Goal: Information Seeking & Learning: Compare options

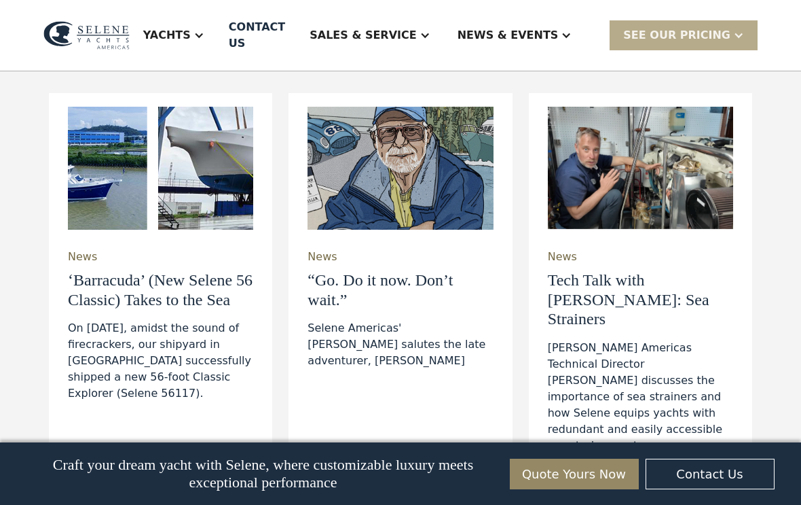
scroll to position [4324, 0]
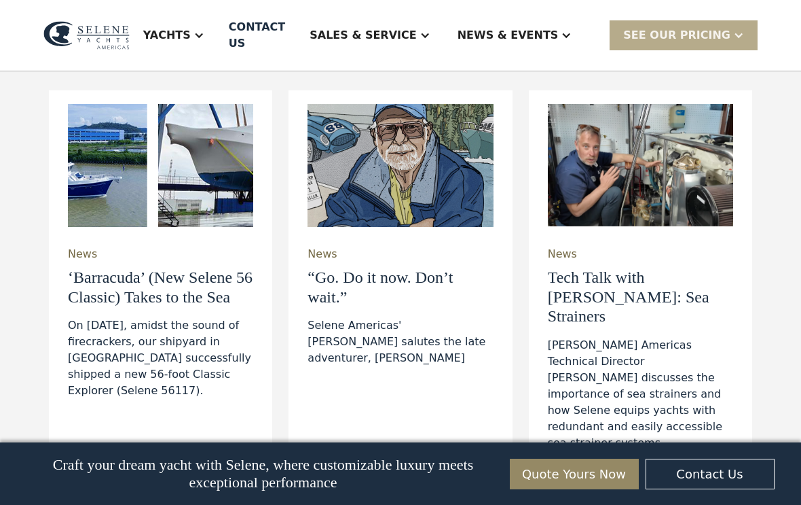
click at [191, 33] on div "Yachts" at bounding box center [167, 35] width 48 height 16
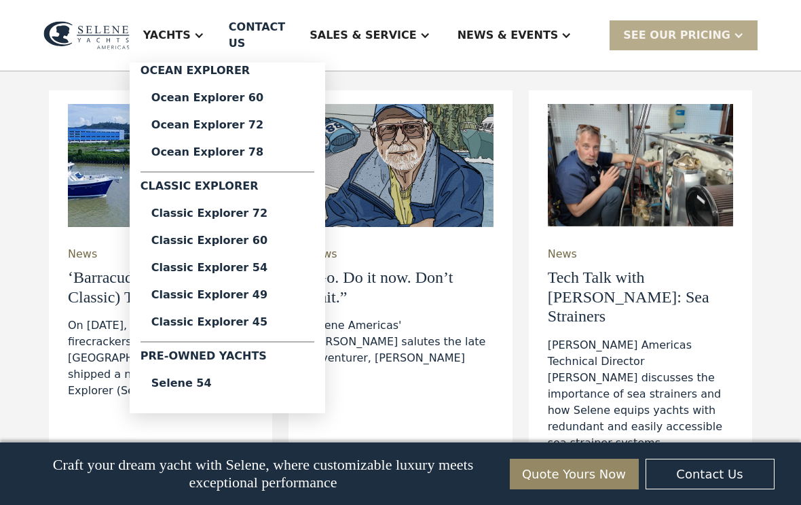
click at [271, 324] on div "Classic Explorer 45" at bounding box center [227, 322] width 152 height 11
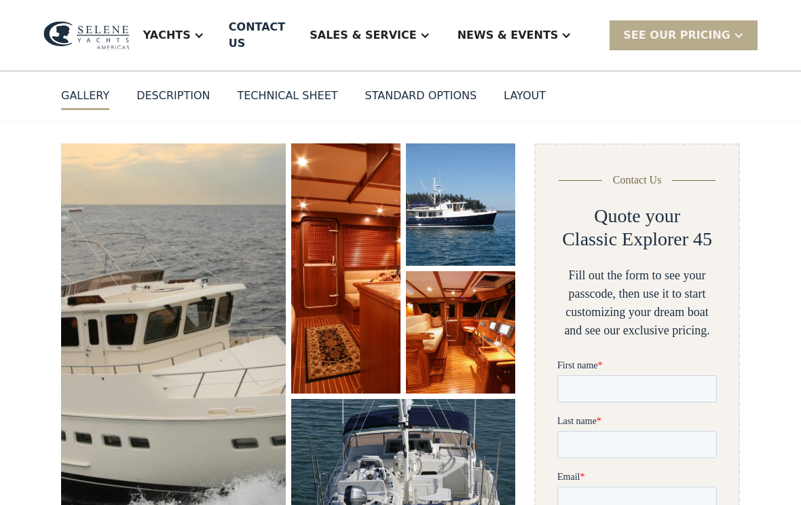
click at [185, 88] on div "DESCRIPTION" at bounding box center [173, 96] width 73 height 16
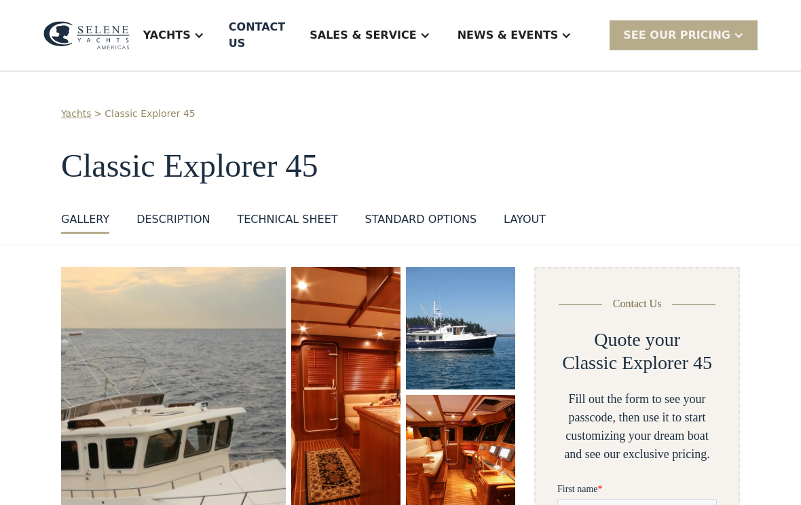
click at [533, 211] on div "layout" at bounding box center [525, 219] width 42 height 16
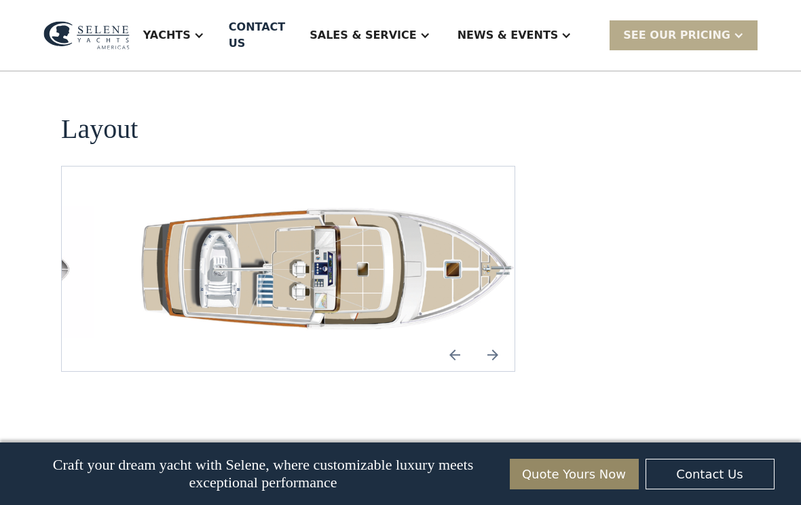
scroll to position [2009, 0]
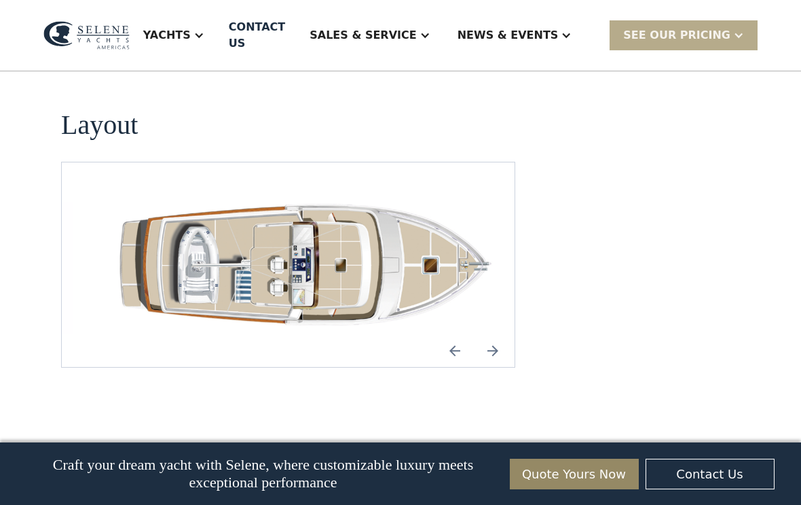
click at [492, 334] on img "Next slide" at bounding box center [493, 350] width 33 height 33
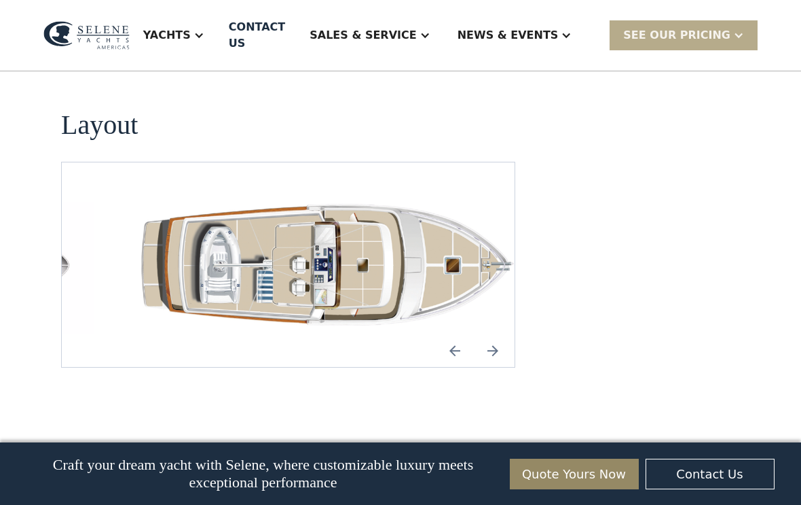
click at [454, 334] on img "Previous slide" at bounding box center [455, 350] width 33 height 33
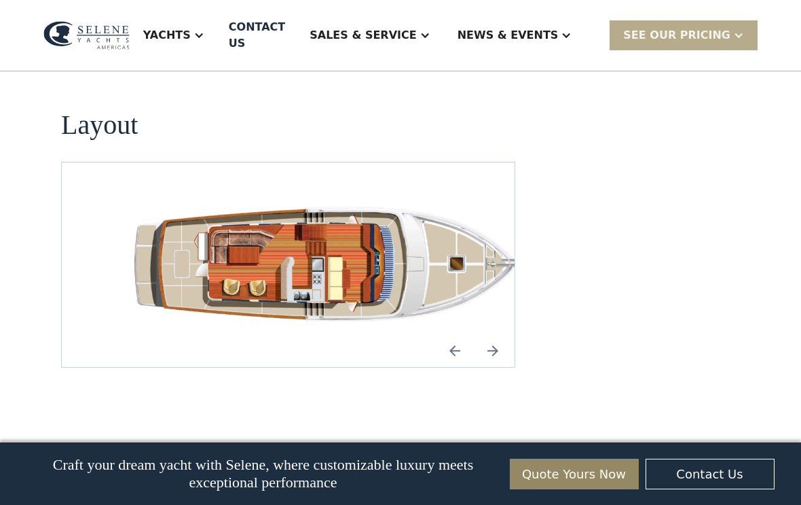
click at [731, 37] on div "SEE Our Pricing" at bounding box center [684, 34] width 148 height 29
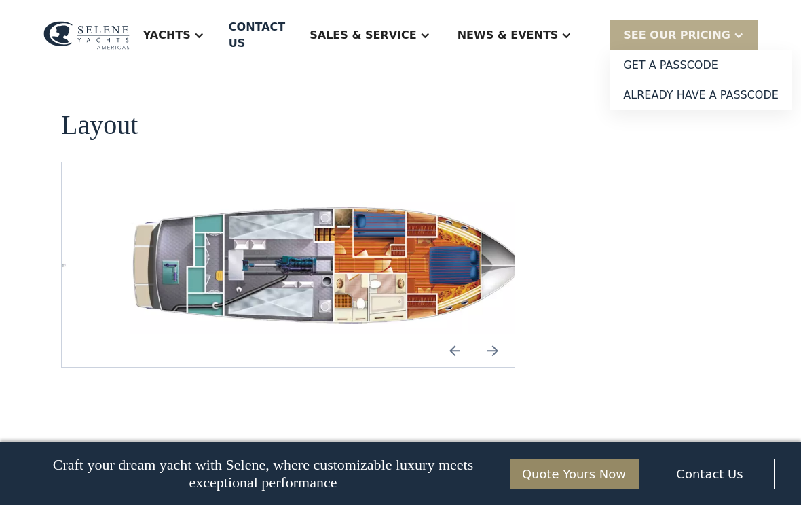
click at [717, 27] on div "SEE Our Pricing" at bounding box center [677, 35] width 107 height 16
click at [714, 27] on div "SEE Our Pricing" at bounding box center [677, 35] width 107 height 16
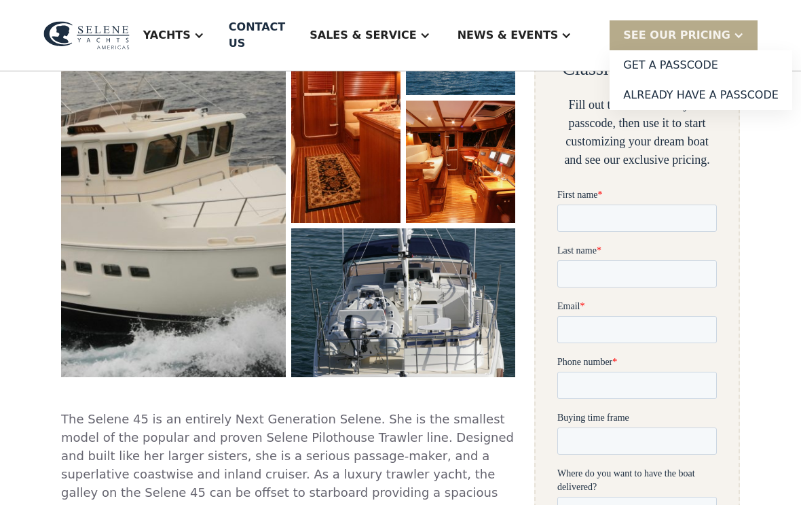
scroll to position [270, 0]
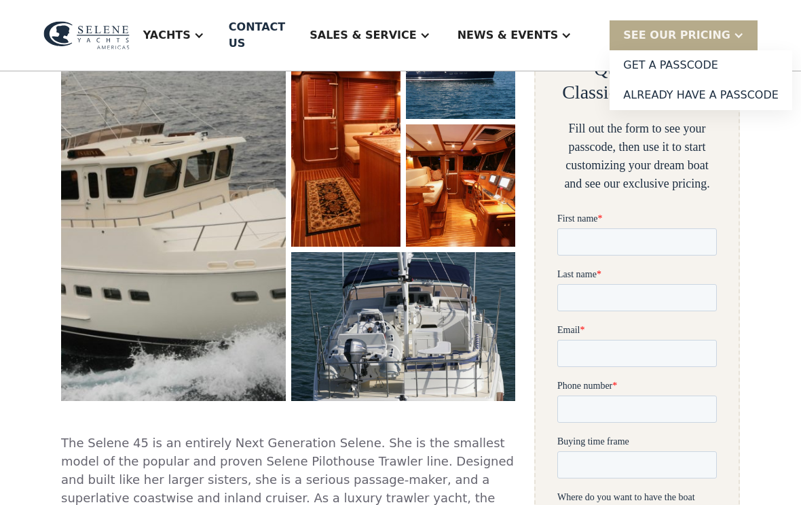
click at [247, 278] on img "open lightbox" at bounding box center [173, 199] width 225 height 404
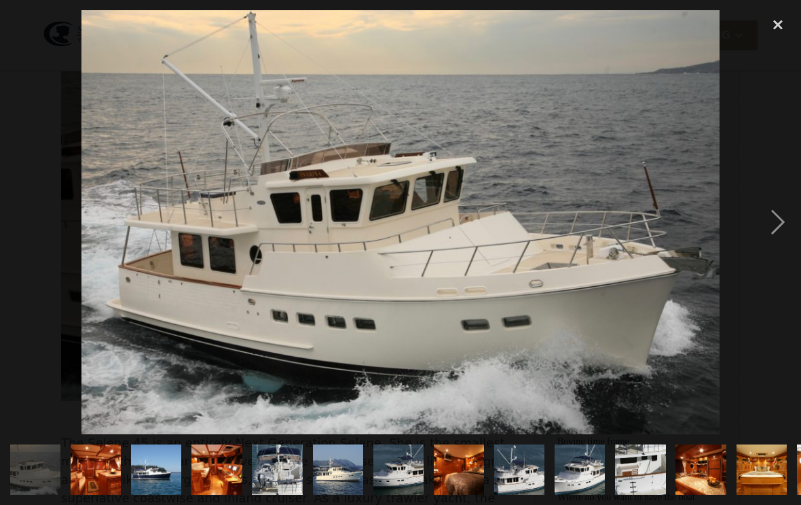
click at [782, 234] on div "next image" at bounding box center [778, 222] width 46 height 424
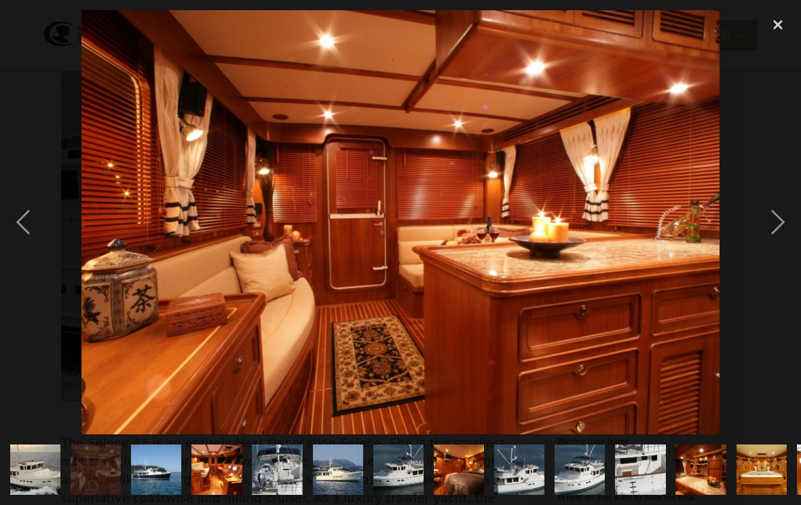
click at [773, 239] on div "next image" at bounding box center [778, 222] width 46 height 424
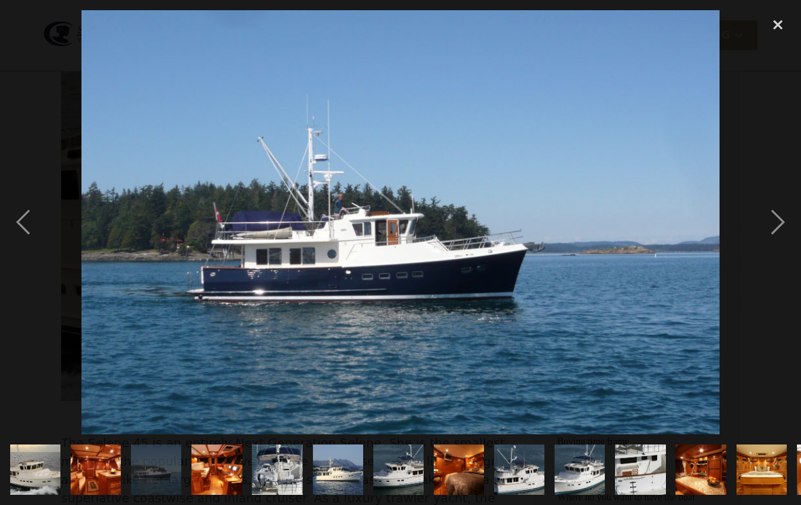
click at [784, 230] on div "next image" at bounding box center [778, 222] width 46 height 424
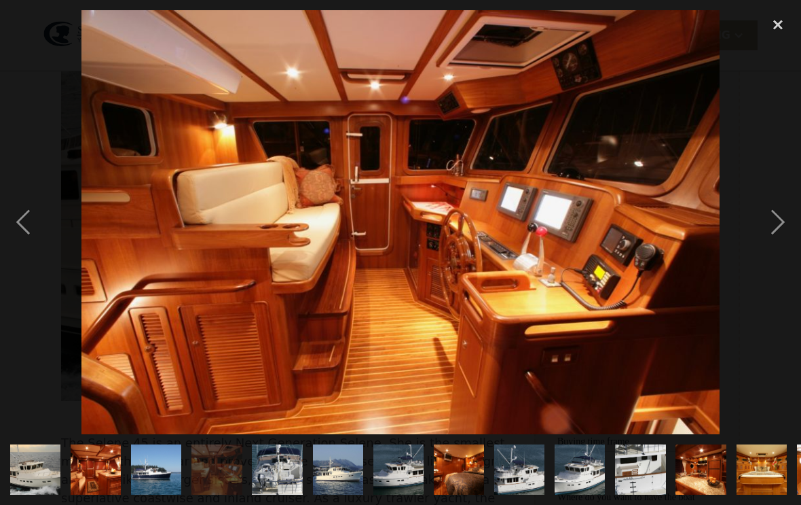
click at [780, 232] on div "next image" at bounding box center [778, 222] width 46 height 424
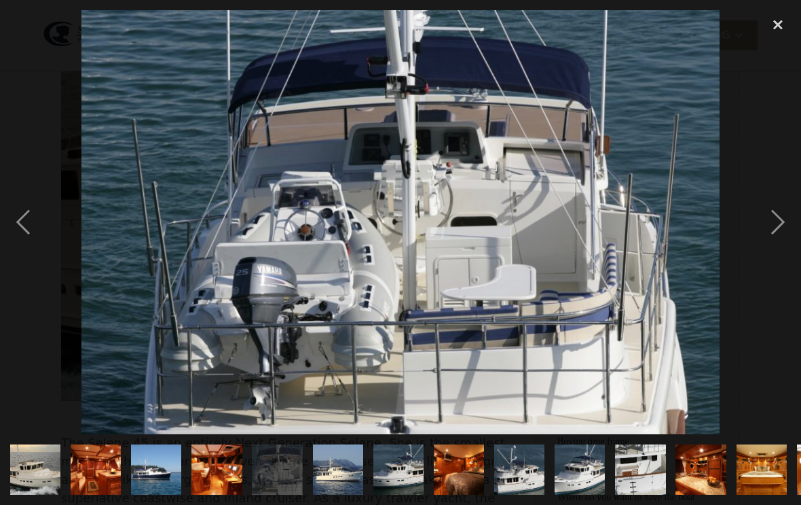
click at [778, 232] on div "next image" at bounding box center [778, 222] width 46 height 424
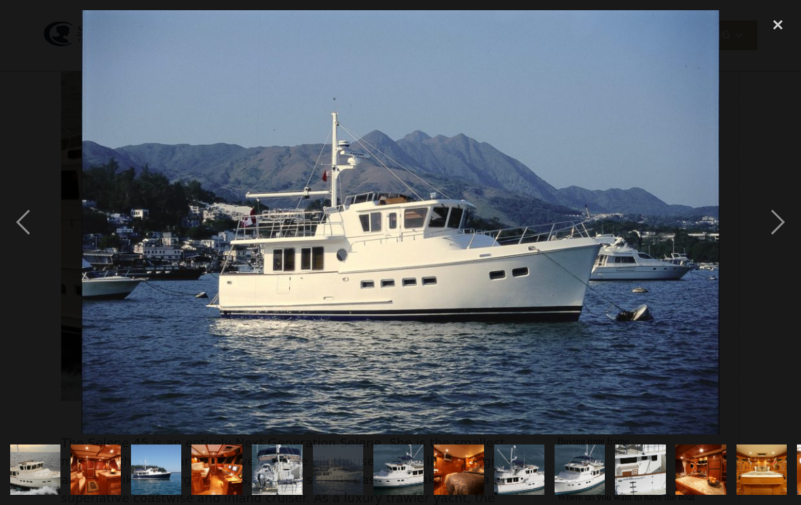
click at [786, 230] on div "next image" at bounding box center [778, 222] width 46 height 424
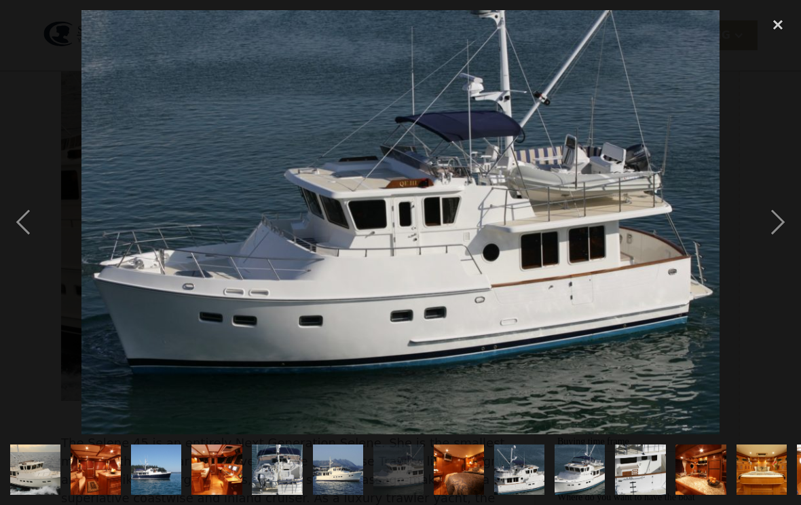
click at [787, 231] on div "next image" at bounding box center [778, 222] width 46 height 424
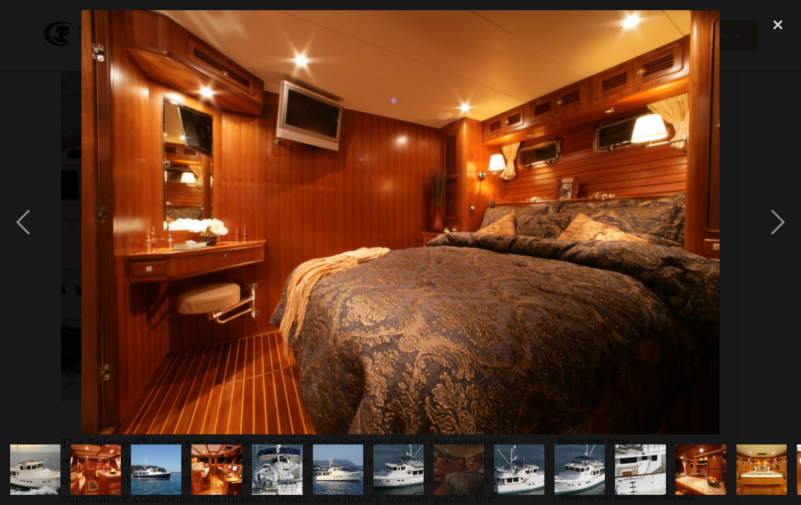
click at [780, 232] on div "next image" at bounding box center [778, 222] width 46 height 424
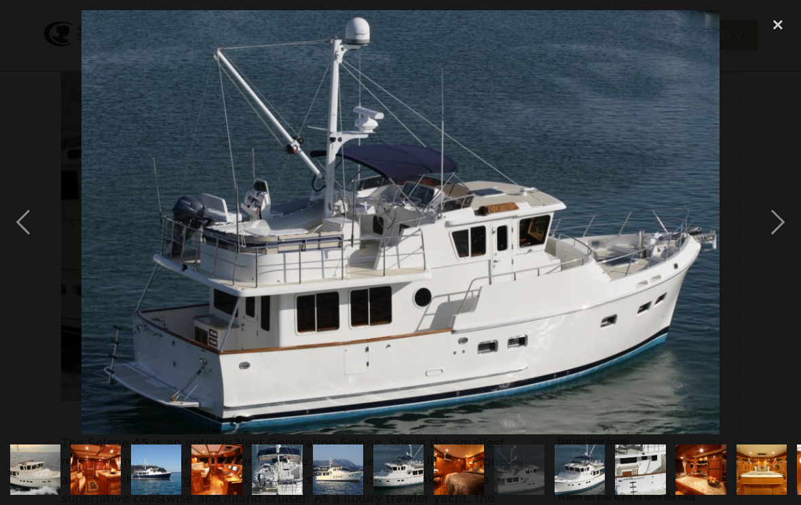
click at [782, 232] on div "next image" at bounding box center [778, 222] width 46 height 424
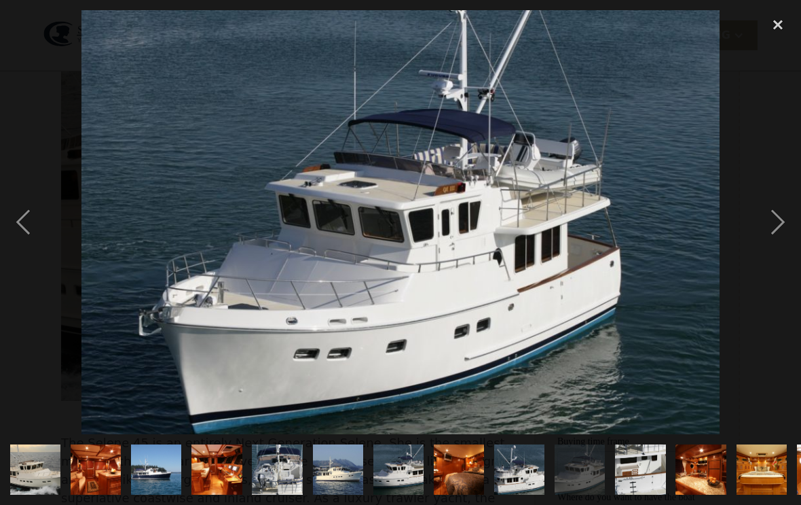
click at [780, 232] on div "next image" at bounding box center [778, 222] width 46 height 424
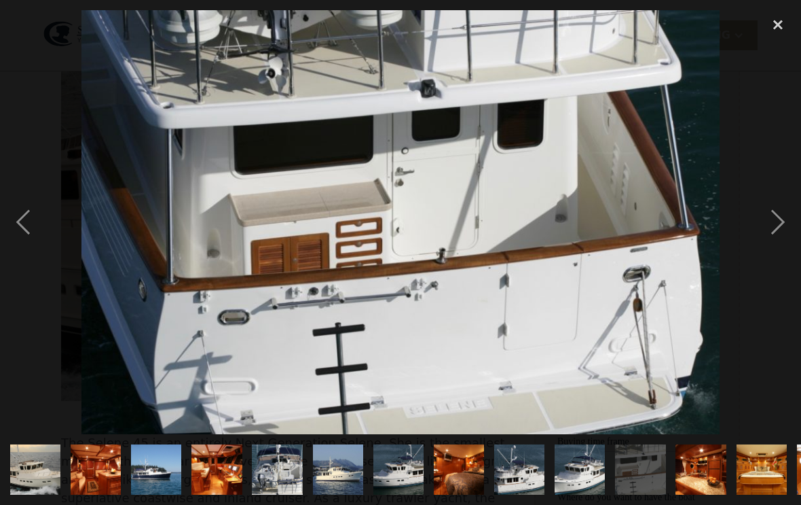
click at [777, 234] on div "next image" at bounding box center [778, 222] width 46 height 424
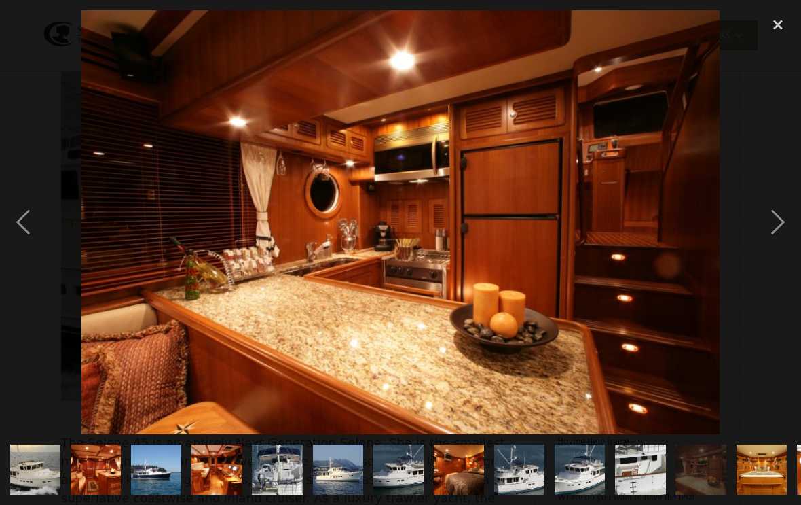
click at [778, 233] on div "next image" at bounding box center [778, 222] width 46 height 424
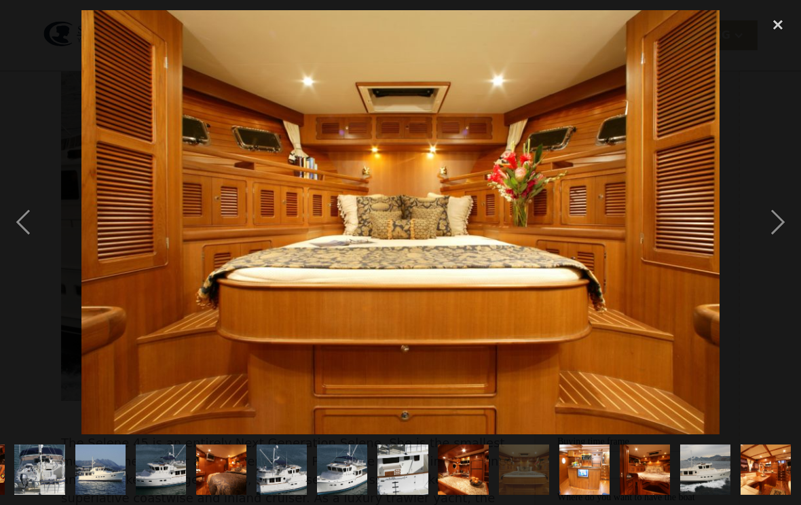
scroll to position [0, 283]
click at [776, 234] on div "next image" at bounding box center [778, 222] width 46 height 424
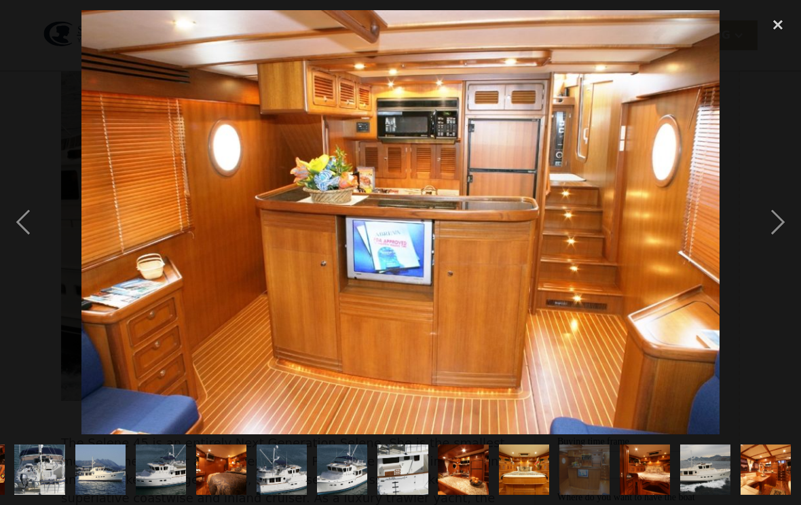
click at [778, 233] on div "next image" at bounding box center [778, 222] width 46 height 424
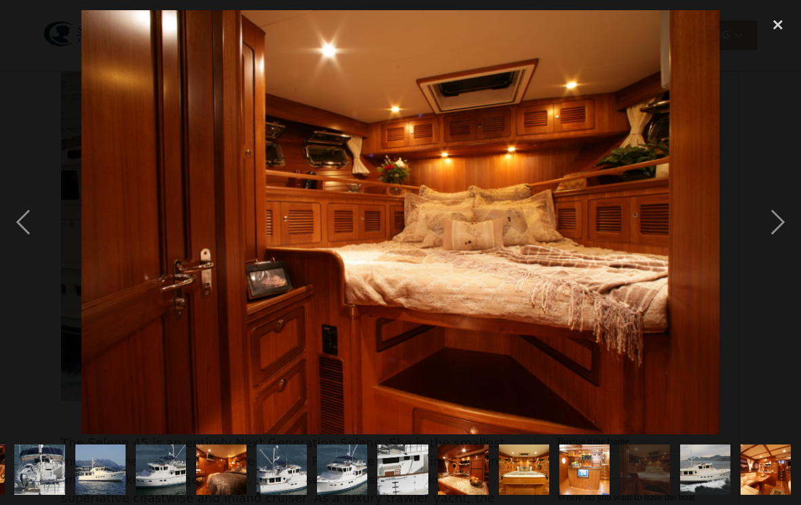
click at [779, 233] on div "next image" at bounding box center [778, 222] width 46 height 424
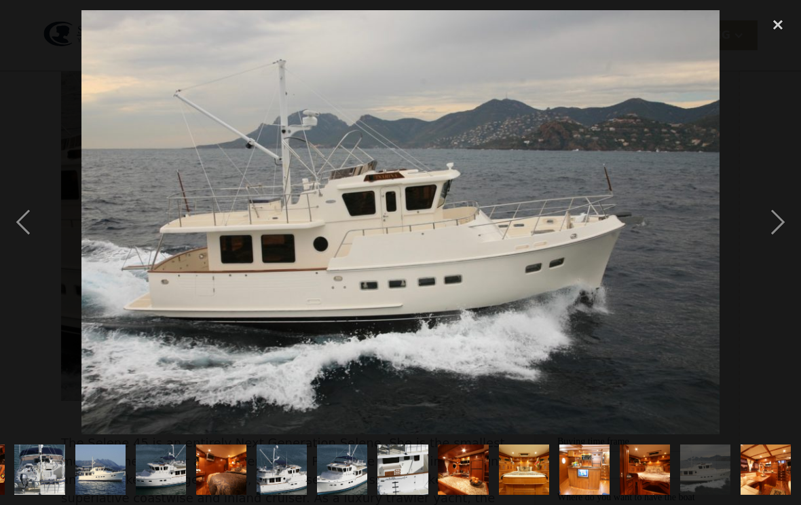
click at [779, 233] on div "next image" at bounding box center [778, 222] width 46 height 424
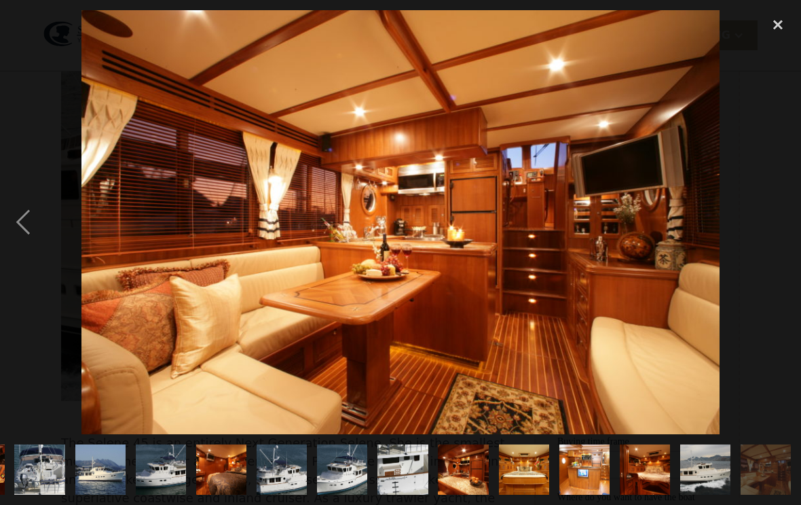
click at [780, 233] on div "next image" at bounding box center [778, 222] width 46 height 424
click at [782, 24] on div "close lightbox" at bounding box center [778, 25] width 46 height 30
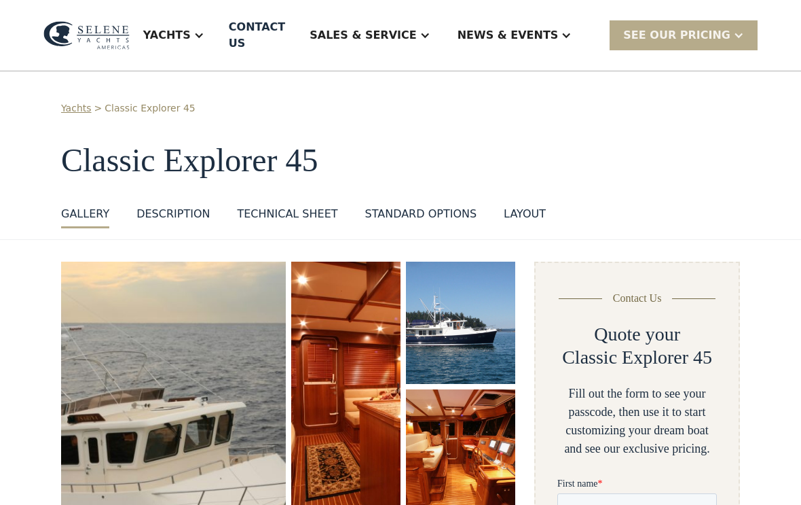
scroll to position [0, 0]
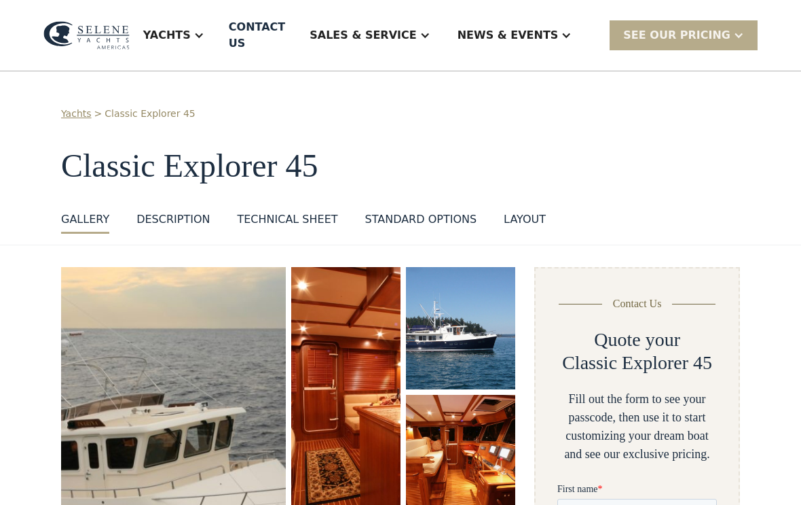
click at [191, 27] on div "Yachts" at bounding box center [167, 35] width 48 height 16
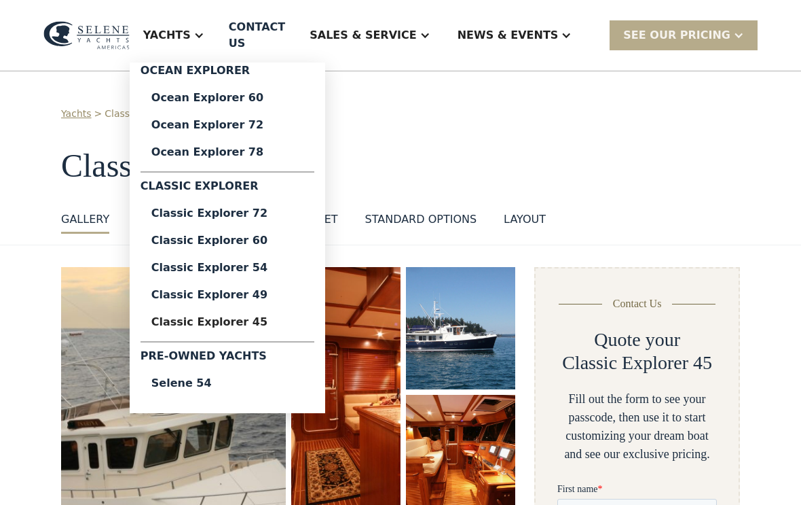
click at [257, 289] on div "Classic Explorer 49" at bounding box center [227, 294] width 152 height 11
click at [265, 263] on div "Classic Explorer 54" at bounding box center [227, 267] width 152 height 11
click at [257, 235] on div "Classic Explorer 60" at bounding box center [227, 240] width 152 height 11
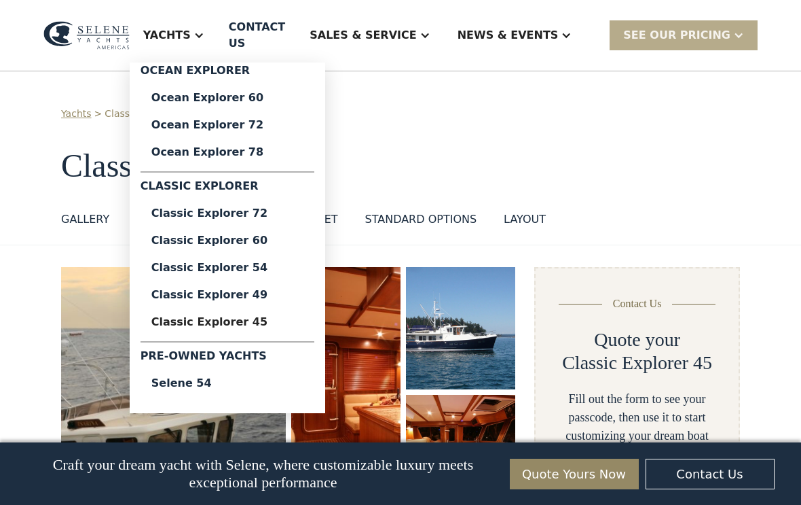
scroll to position [655, 0]
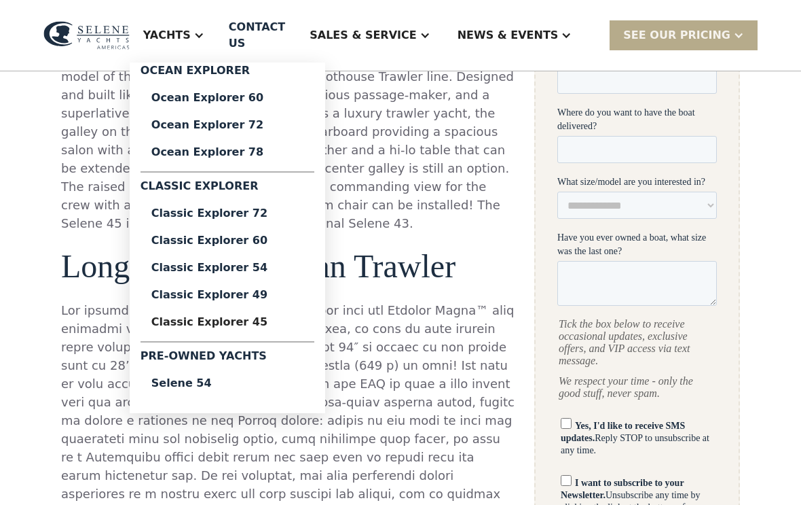
scroll to position [146, 0]
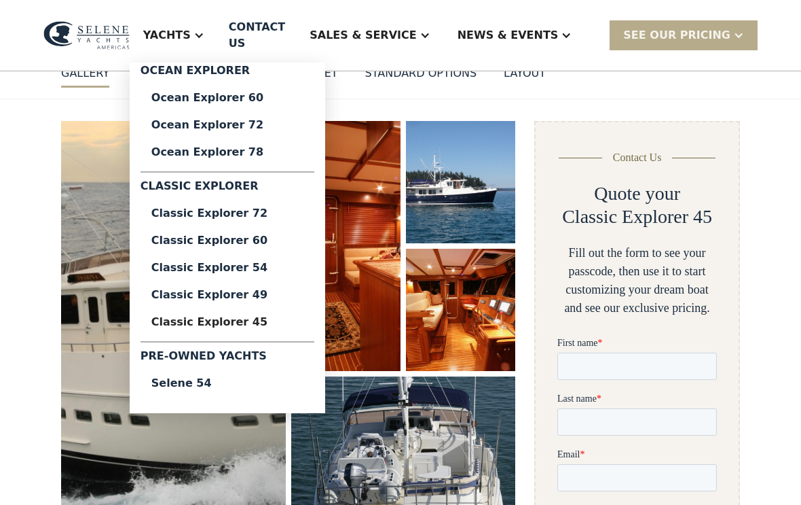
click at [218, 378] on div "Selene 54" at bounding box center [227, 383] width 152 height 11
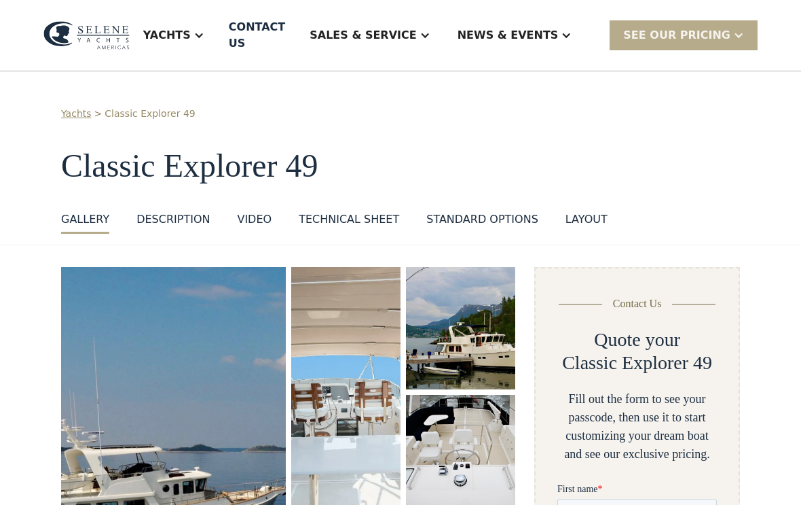
click at [245, 386] on img "open lightbox" at bounding box center [173, 476] width 225 height 418
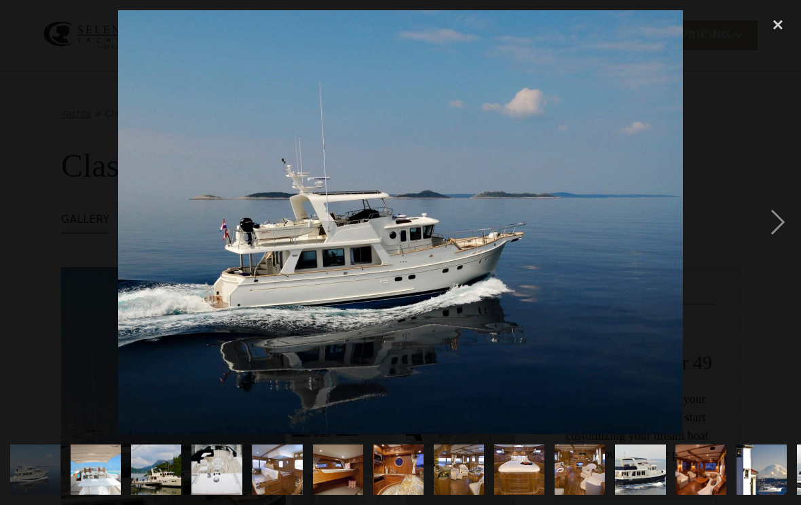
click at [266, 387] on img at bounding box center [401, 222] width 566 height 424
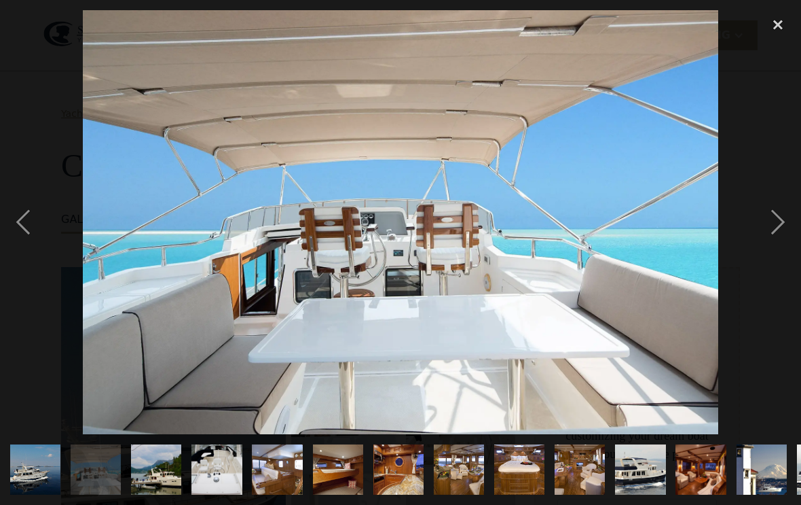
click at [37, 240] on div "previous image" at bounding box center [23, 222] width 46 height 424
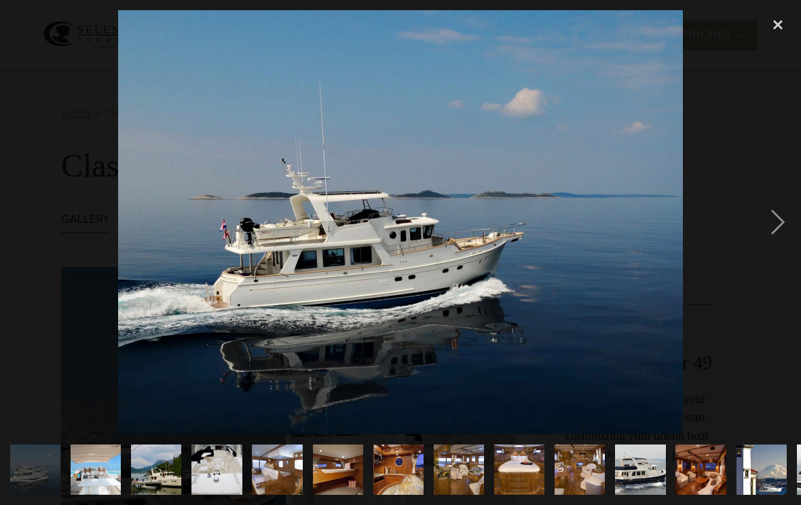
click at [782, 247] on div "next image" at bounding box center [778, 222] width 46 height 424
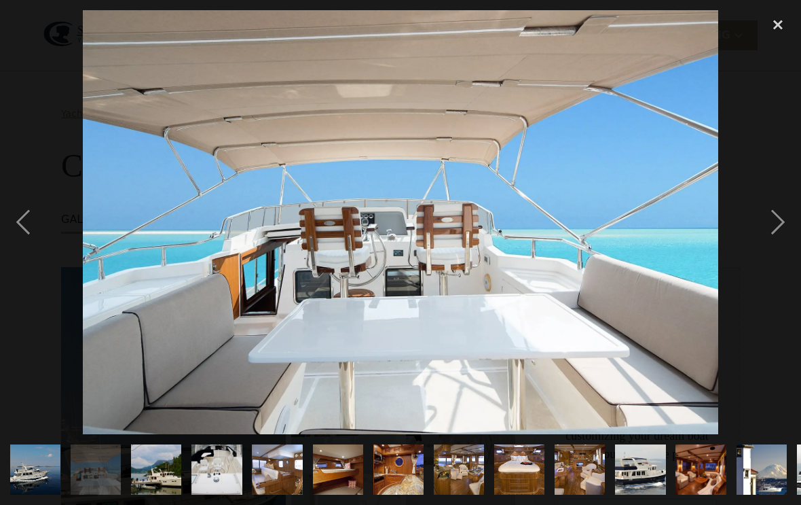
click at [781, 234] on div "next image" at bounding box center [778, 222] width 46 height 424
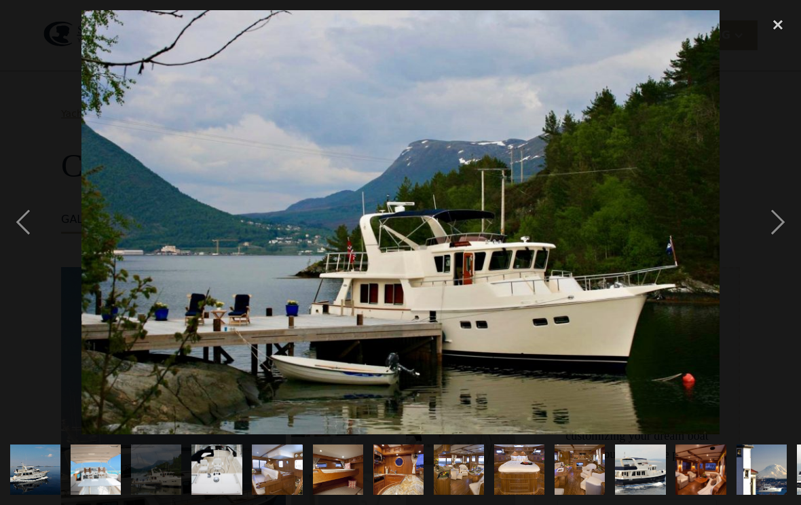
click at [779, 232] on div "next image" at bounding box center [778, 222] width 46 height 424
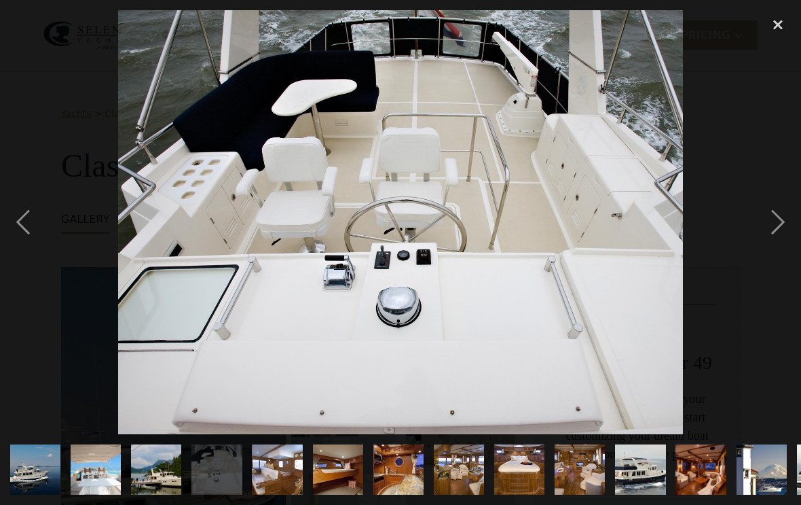
click at [781, 233] on div "next image" at bounding box center [778, 222] width 46 height 424
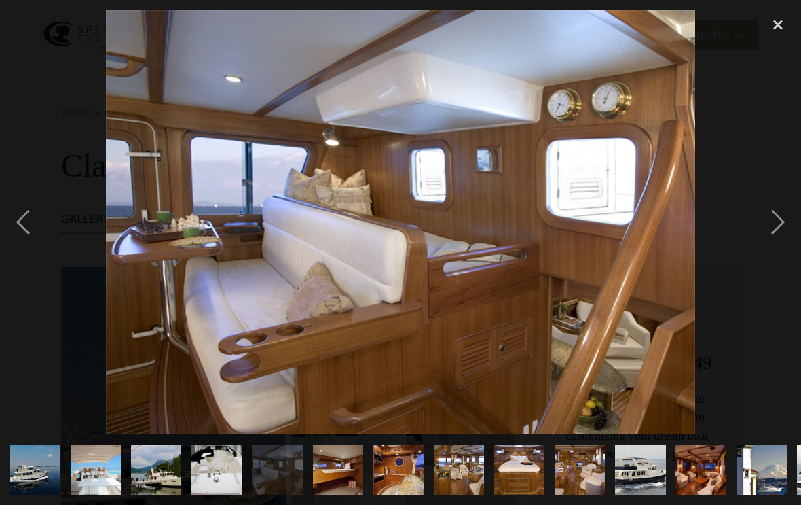
click at [780, 233] on div "next image" at bounding box center [778, 222] width 46 height 424
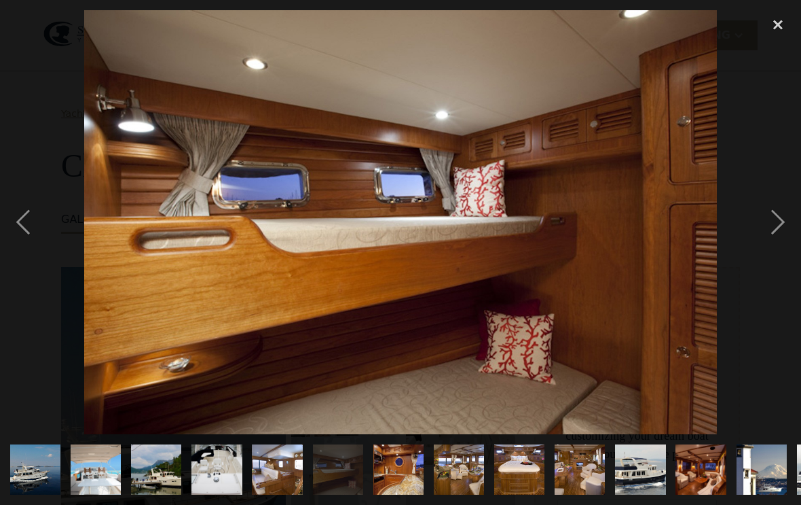
click at [778, 233] on div "next image" at bounding box center [778, 222] width 46 height 424
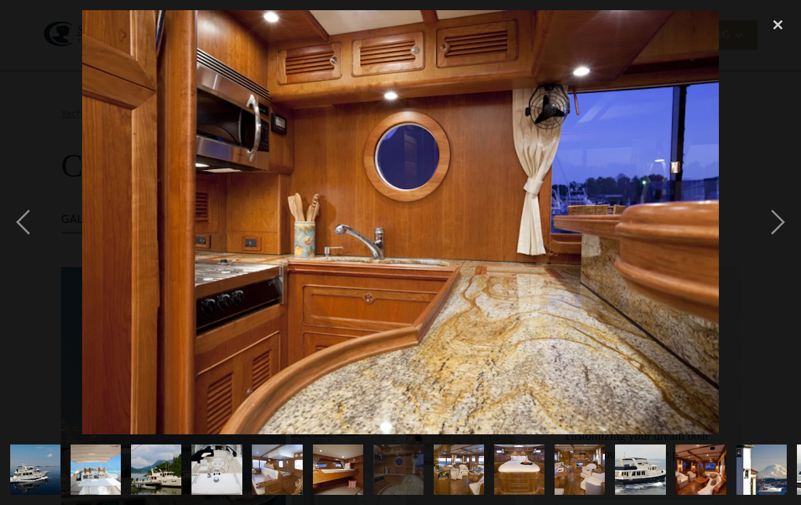
click at [776, 235] on div "next image" at bounding box center [778, 222] width 46 height 424
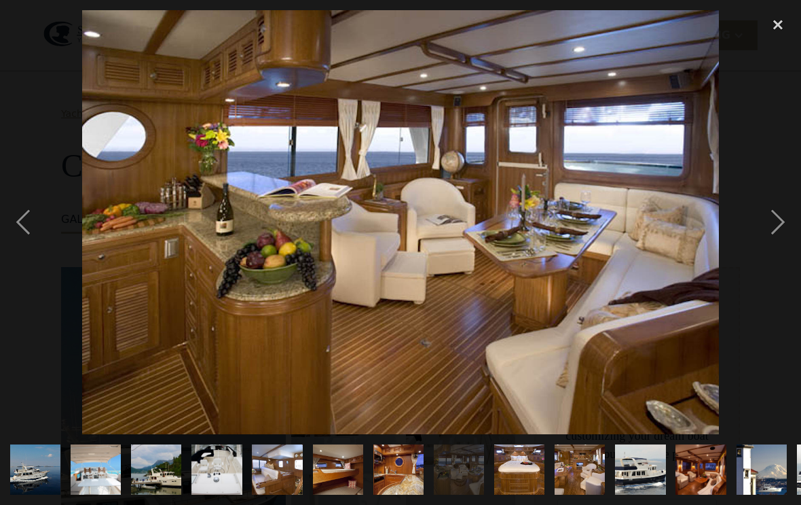
click at [777, 234] on div "next image" at bounding box center [778, 222] width 46 height 424
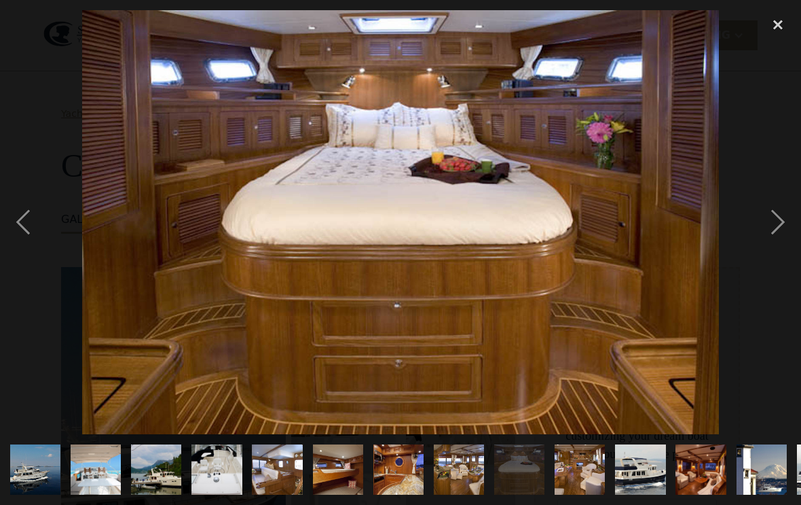
click at [774, 235] on div "next image" at bounding box center [778, 222] width 46 height 424
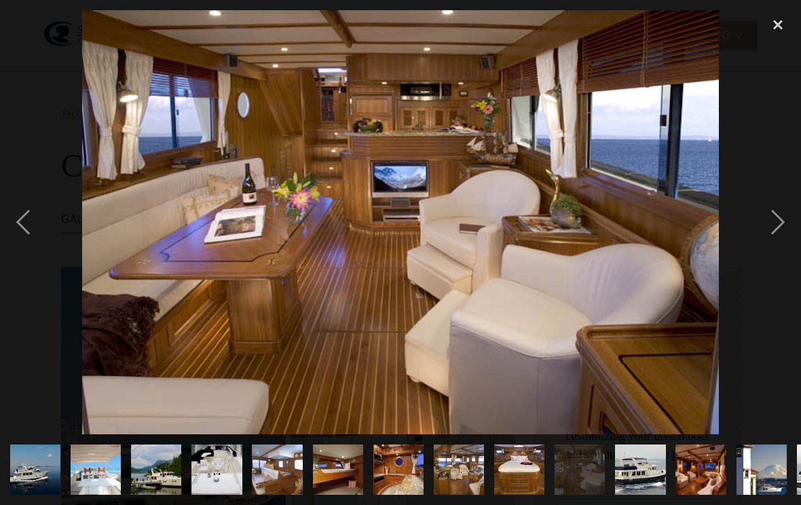
click at [774, 237] on div "next image" at bounding box center [778, 222] width 46 height 424
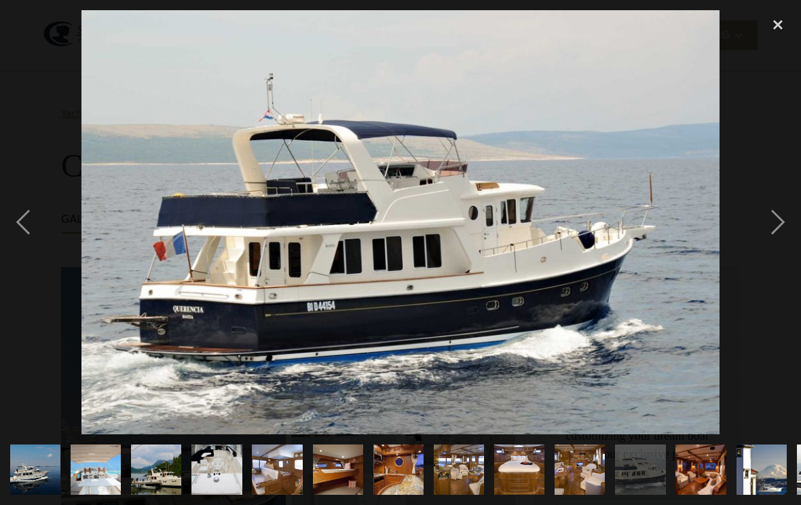
click at [784, 232] on div "next image" at bounding box center [778, 222] width 46 height 424
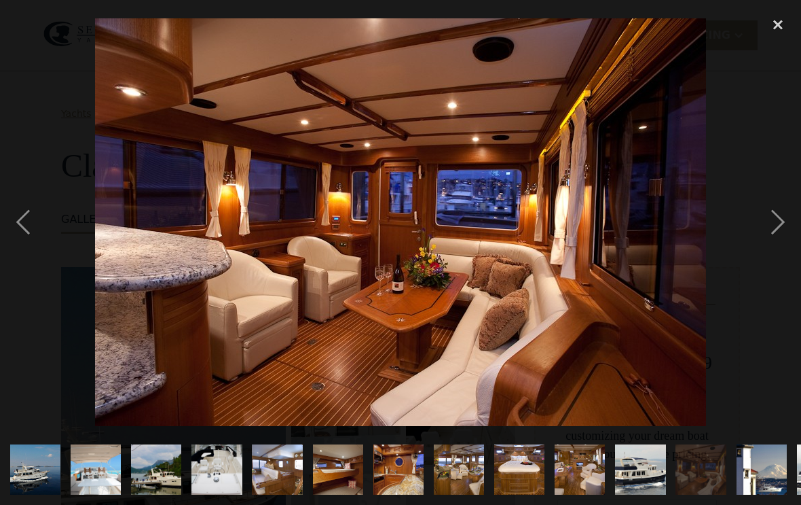
click at [784, 229] on div "next image" at bounding box center [778, 222] width 46 height 424
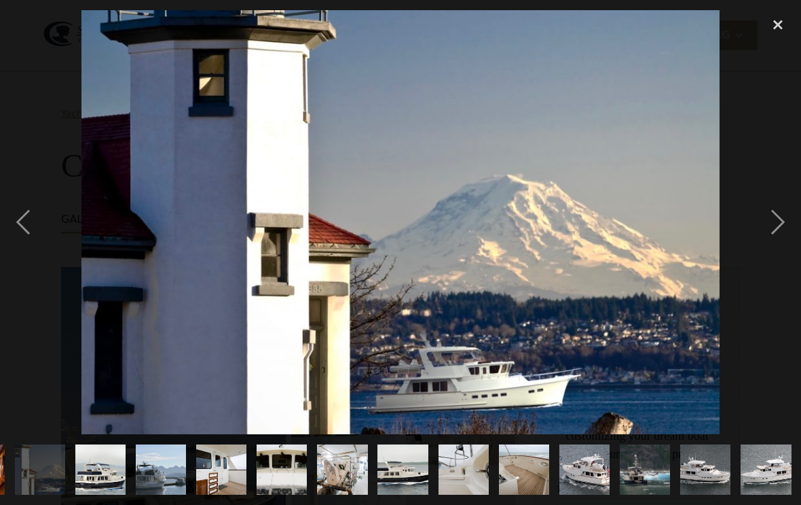
scroll to position [0, 763]
click at [784, 228] on div "next image" at bounding box center [778, 222] width 46 height 424
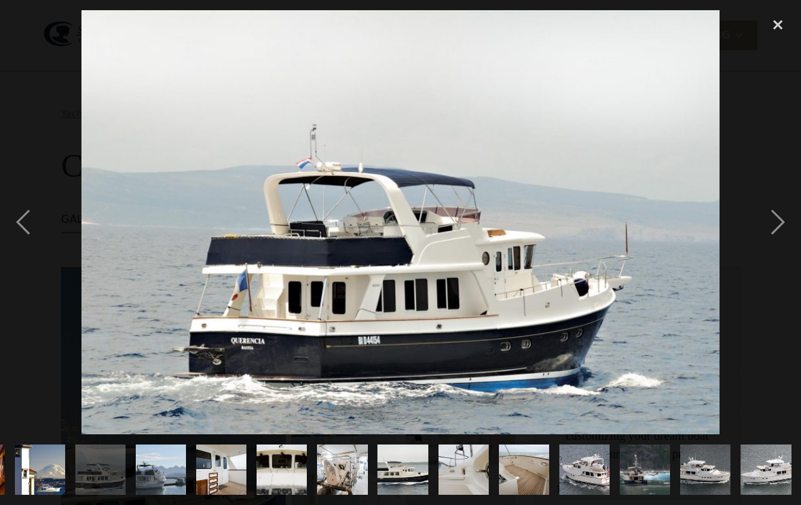
click at [31, 237] on div "previous image" at bounding box center [23, 222] width 46 height 424
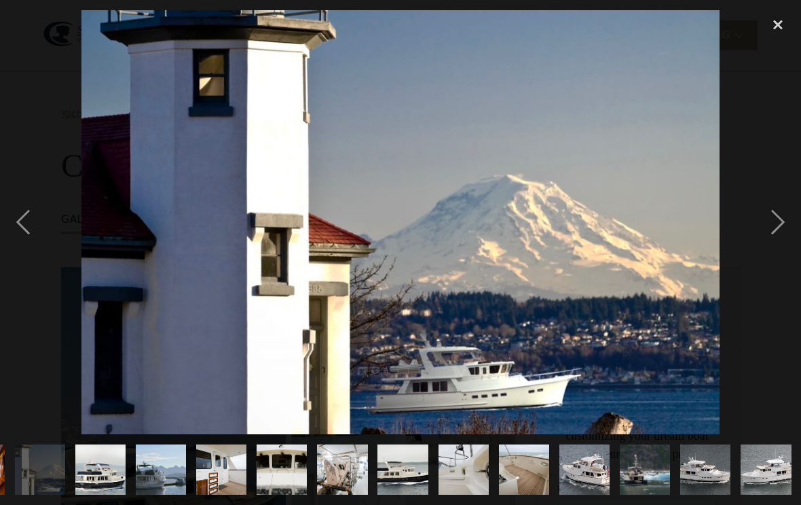
click at [786, 247] on div "next image" at bounding box center [778, 222] width 46 height 424
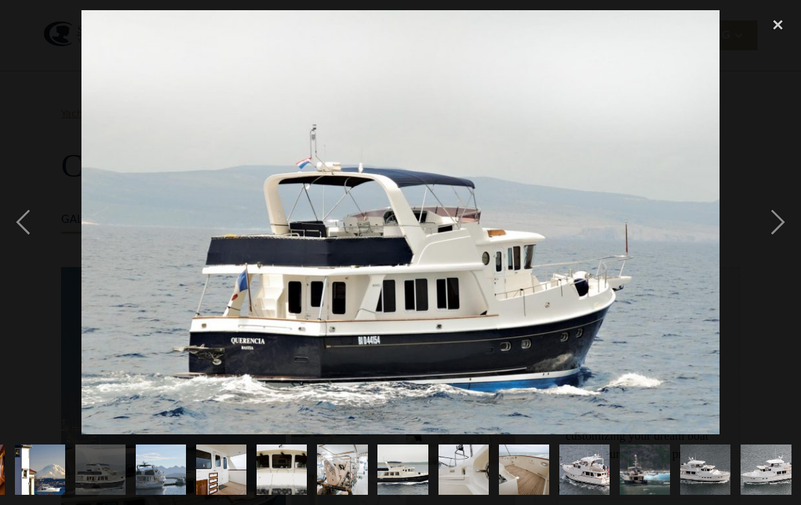
click at [780, 238] on div "next image" at bounding box center [778, 222] width 46 height 424
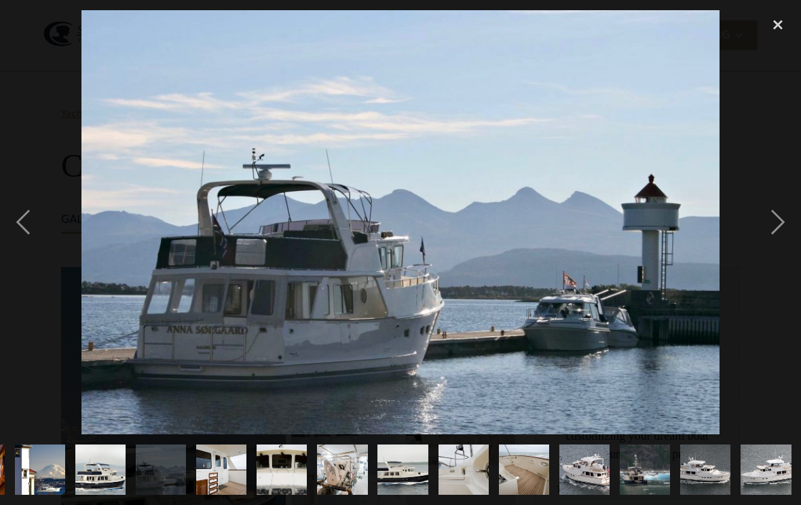
click at [781, 233] on div "next image" at bounding box center [778, 222] width 46 height 424
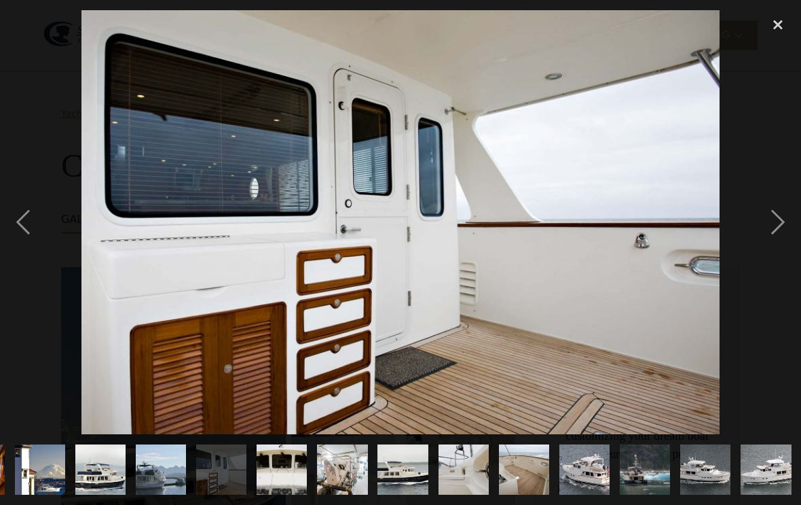
click at [35, 231] on div "previous image" at bounding box center [23, 222] width 46 height 424
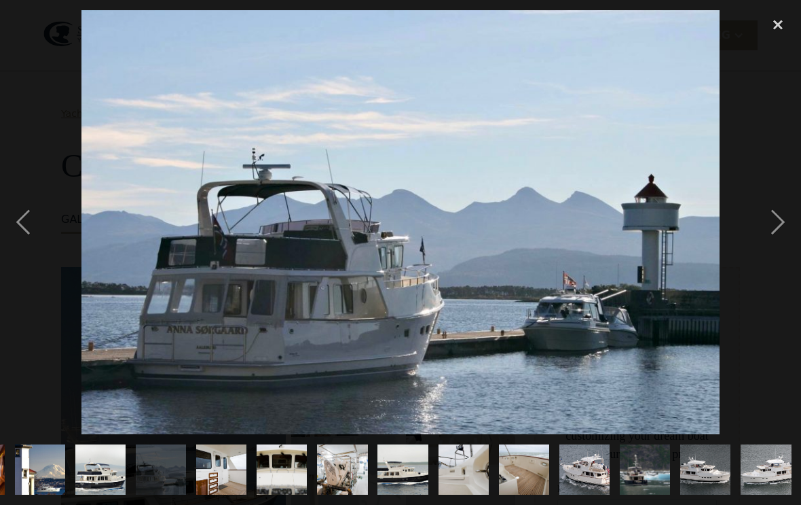
click at [797, 234] on div "next image" at bounding box center [778, 222] width 46 height 424
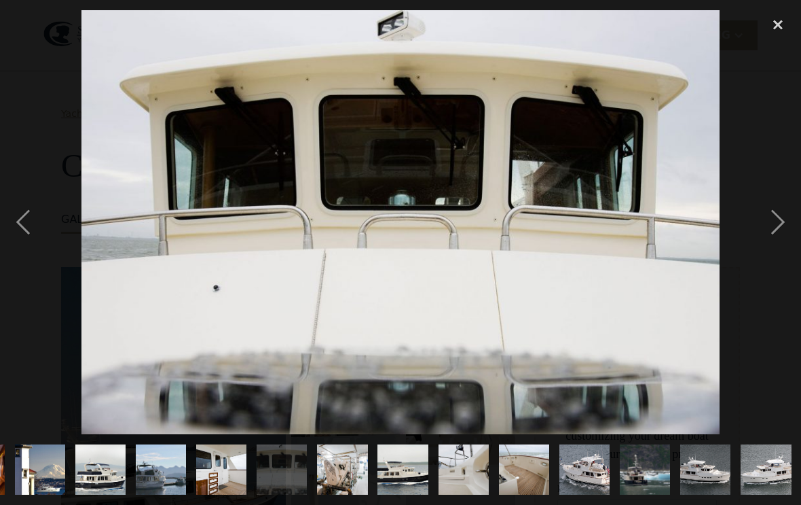
click at [782, 237] on div "next image" at bounding box center [778, 222] width 46 height 424
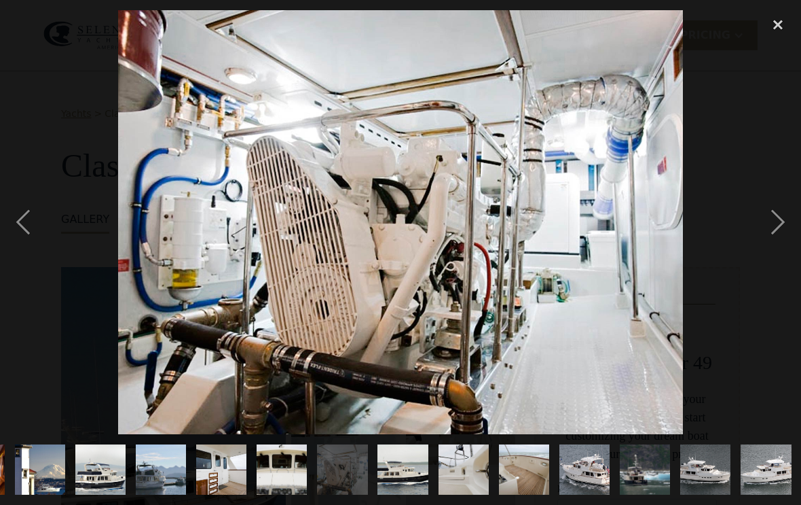
click at [778, 243] on div "next image" at bounding box center [778, 222] width 46 height 424
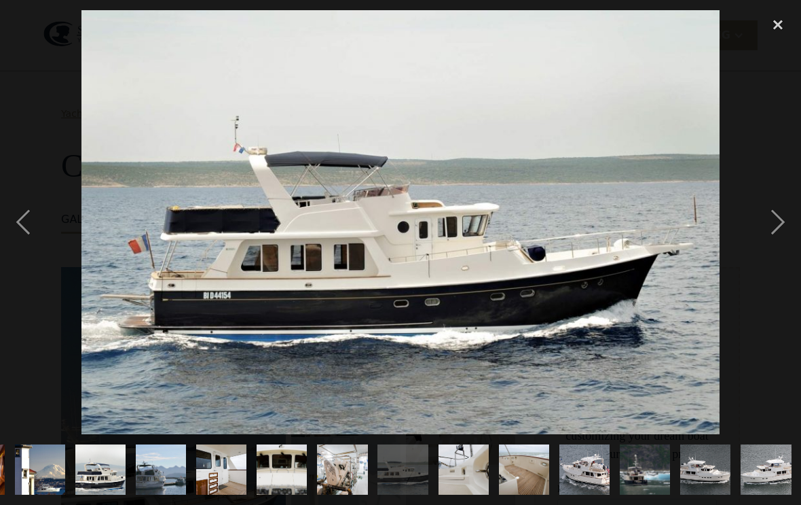
click at [780, 241] on div "next image" at bounding box center [778, 222] width 46 height 424
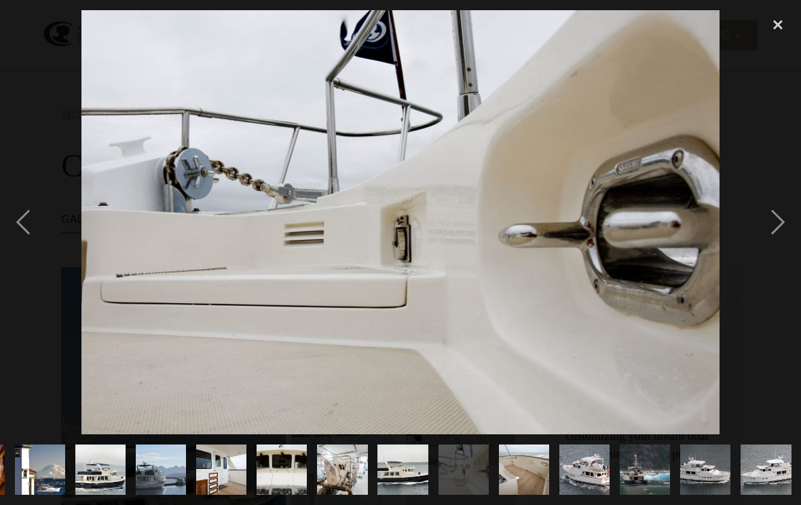
click at [774, 241] on div "next image" at bounding box center [778, 222] width 46 height 424
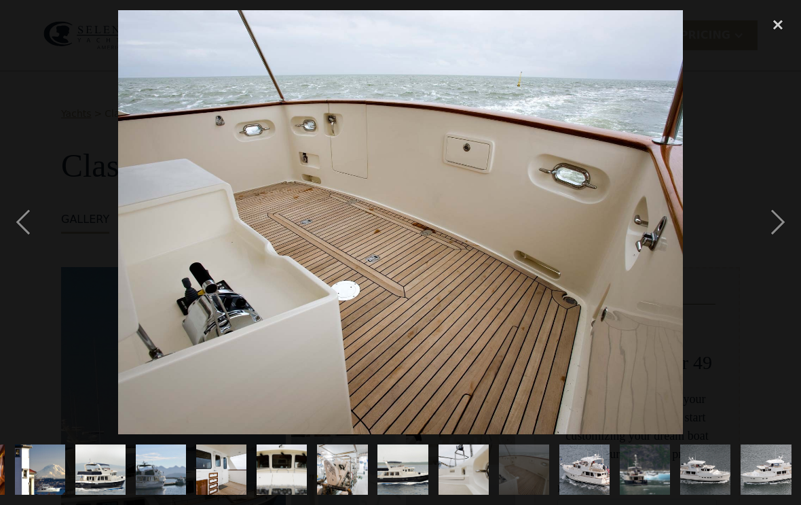
click at [771, 237] on div "next image" at bounding box center [778, 222] width 46 height 424
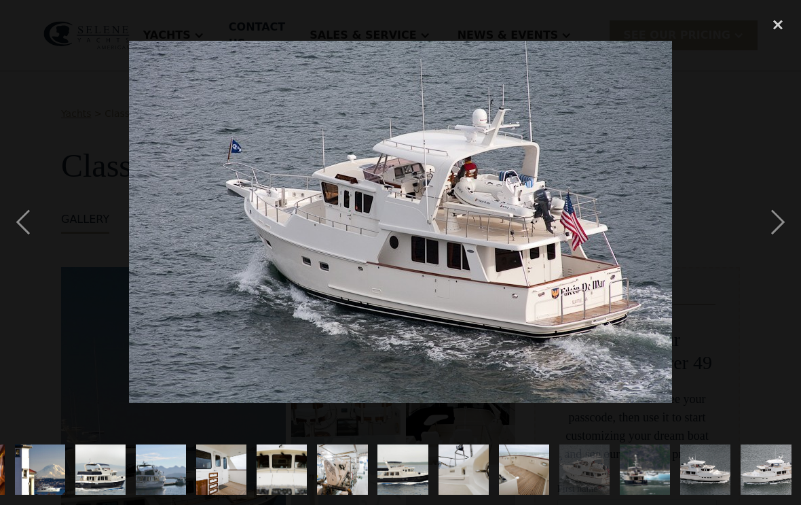
click at [776, 234] on div "next image" at bounding box center [778, 222] width 46 height 424
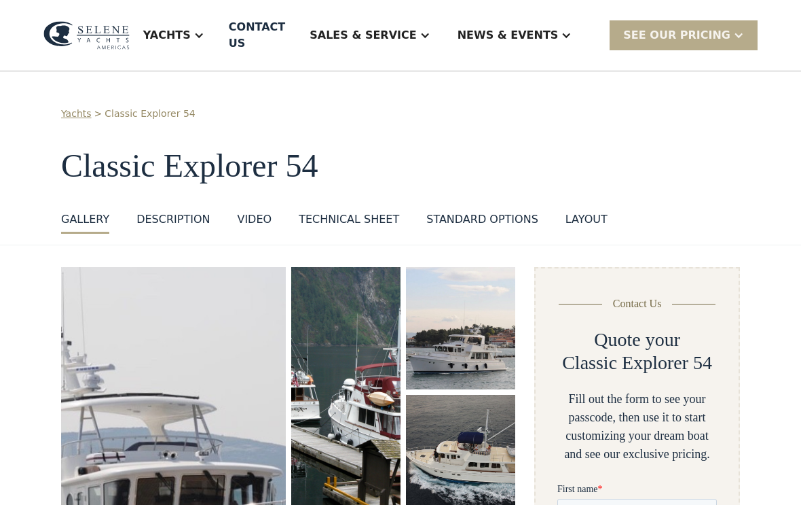
click at [230, 380] on img "open lightbox" at bounding box center [173, 479] width 225 height 424
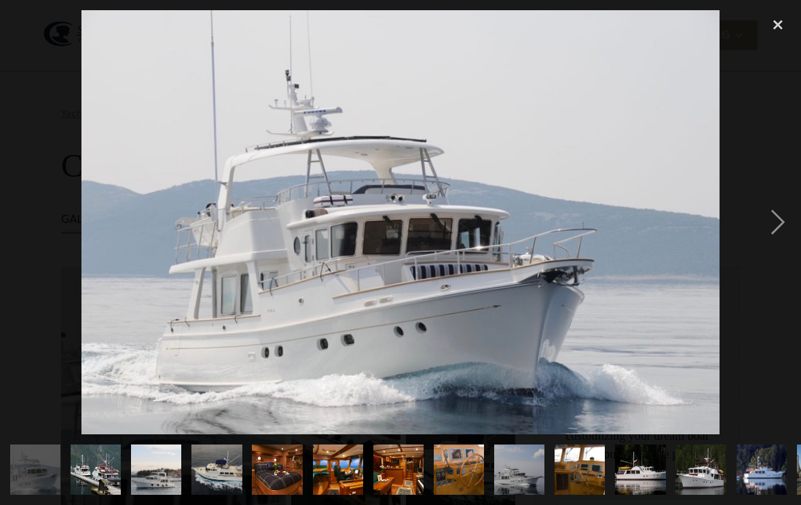
click at [788, 231] on div "next image" at bounding box center [778, 222] width 46 height 424
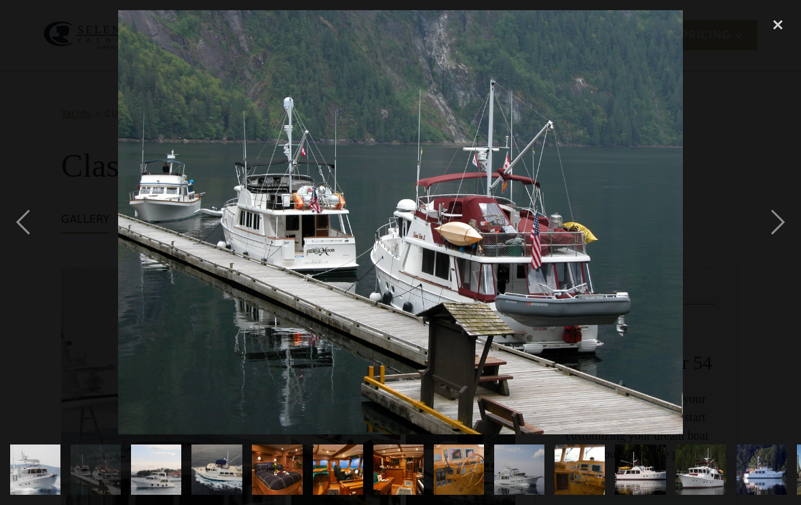
click at [782, 229] on div "next image" at bounding box center [778, 222] width 46 height 424
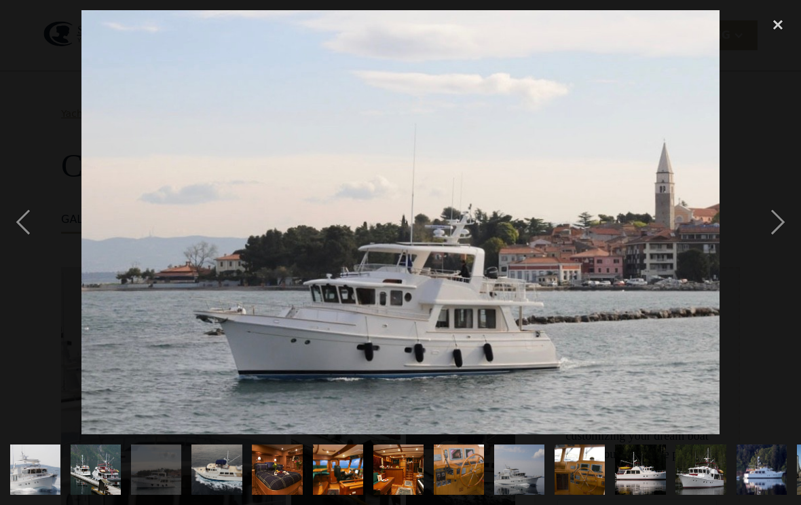
click at [782, 229] on div "next image" at bounding box center [778, 222] width 46 height 424
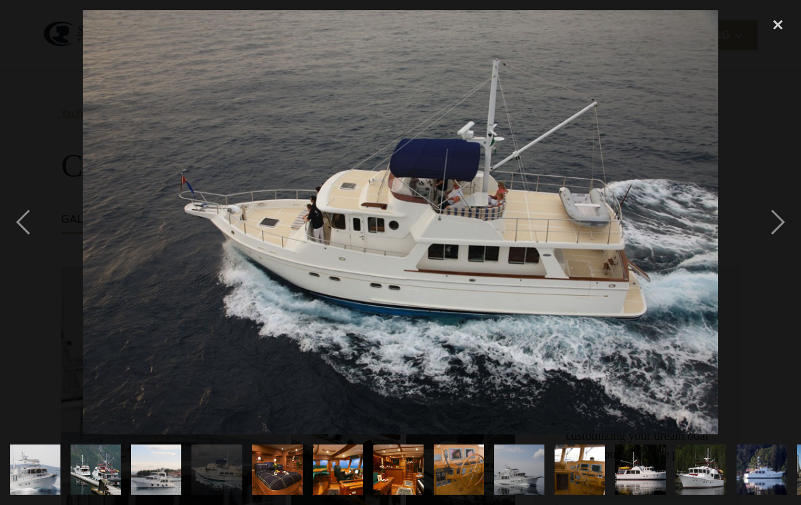
click at [776, 231] on div "next image" at bounding box center [778, 222] width 46 height 424
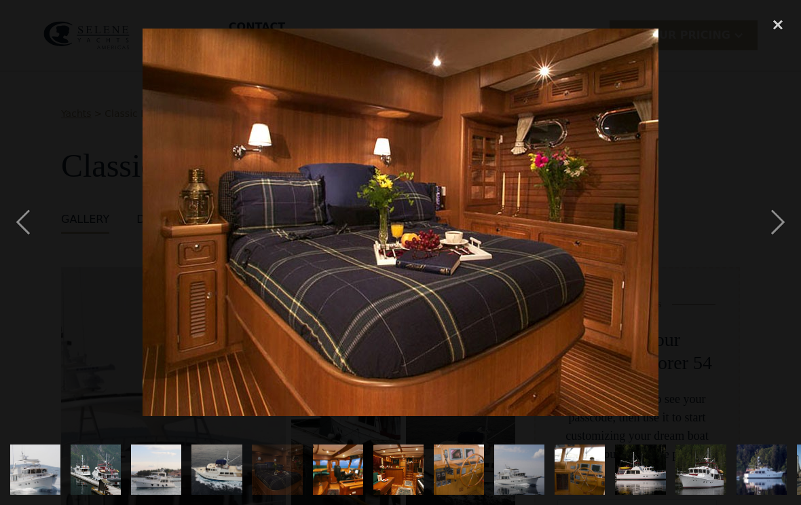
click at [779, 230] on div "next image" at bounding box center [778, 222] width 46 height 424
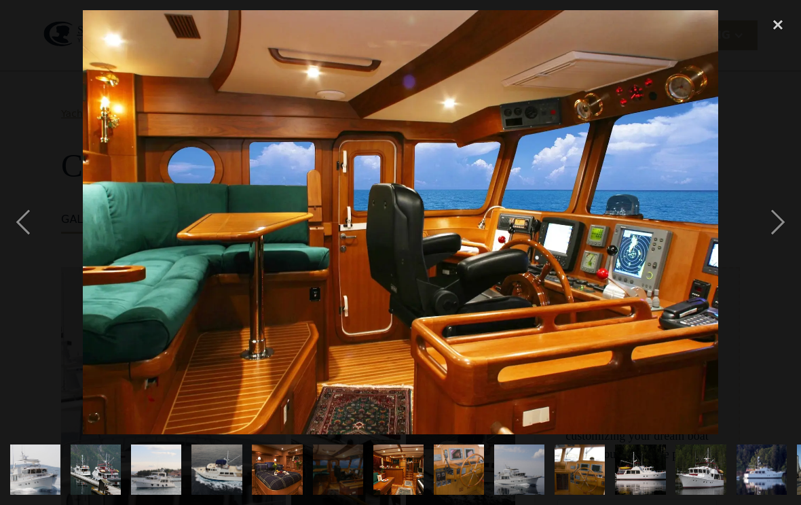
click at [777, 230] on div "next image" at bounding box center [778, 222] width 46 height 424
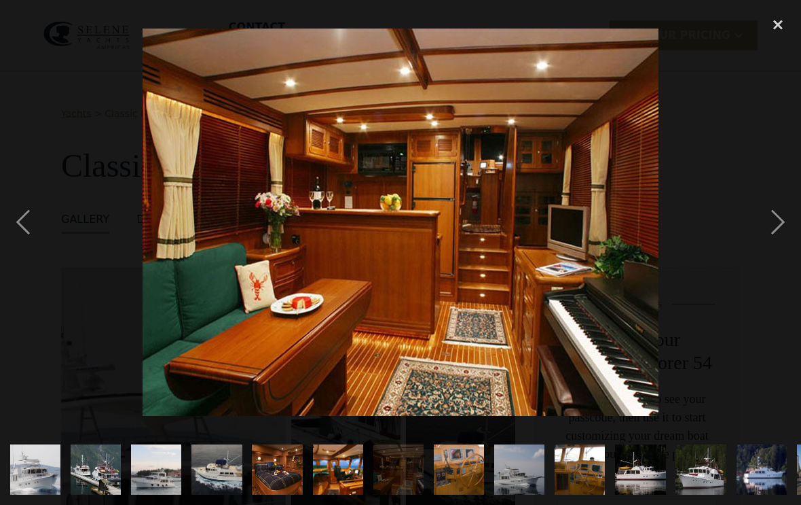
click at [777, 229] on div "next image" at bounding box center [778, 222] width 46 height 424
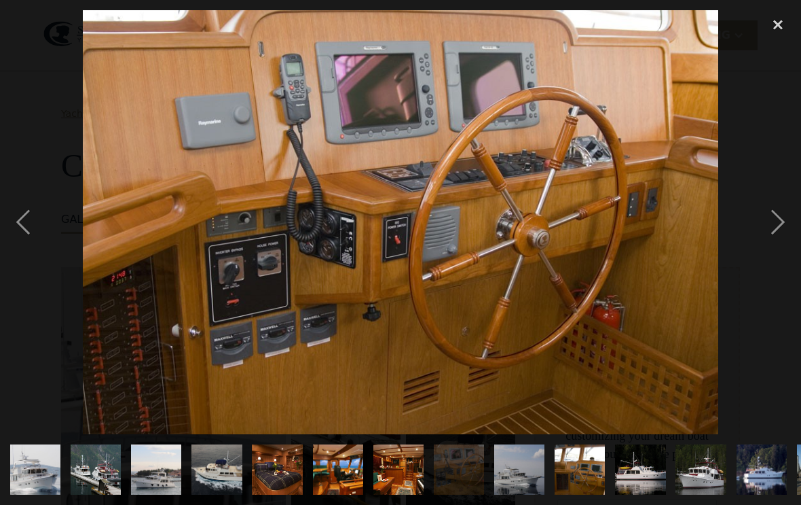
click at [775, 231] on div "next image" at bounding box center [778, 222] width 46 height 424
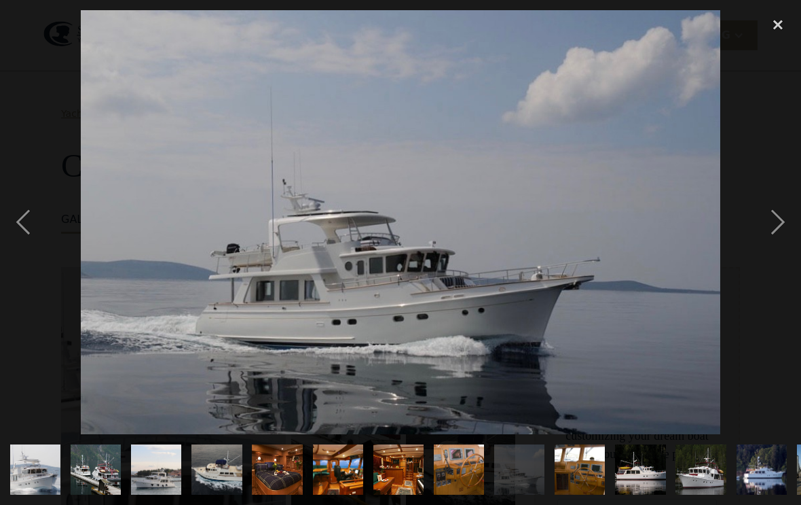
click at [777, 229] on div "next image" at bounding box center [778, 222] width 46 height 424
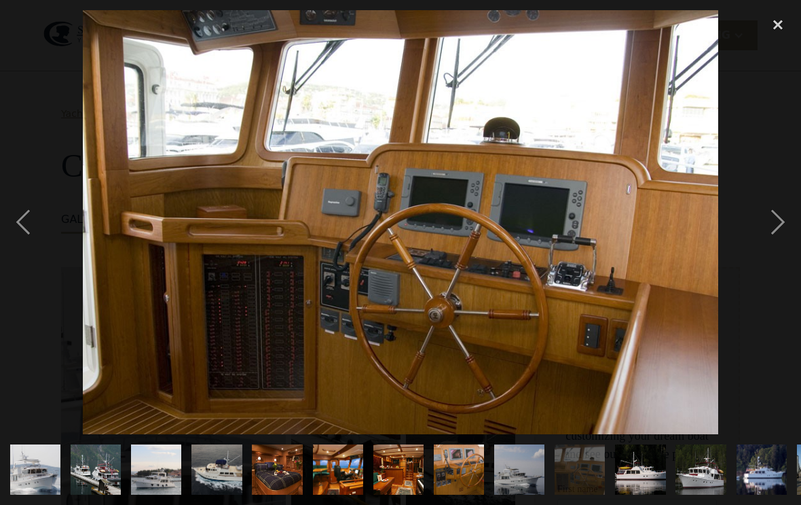
click at [778, 229] on div "next image" at bounding box center [778, 222] width 46 height 424
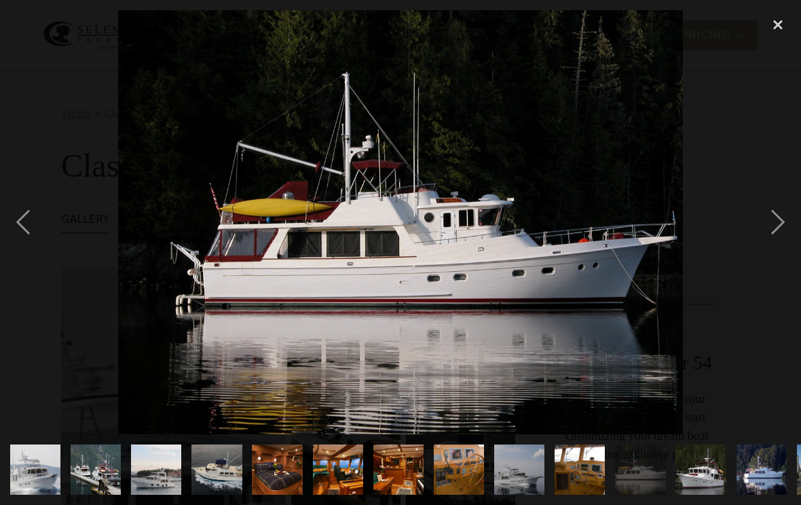
click at [777, 229] on div "next image" at bounding box center [778, 222] width 46 height 424
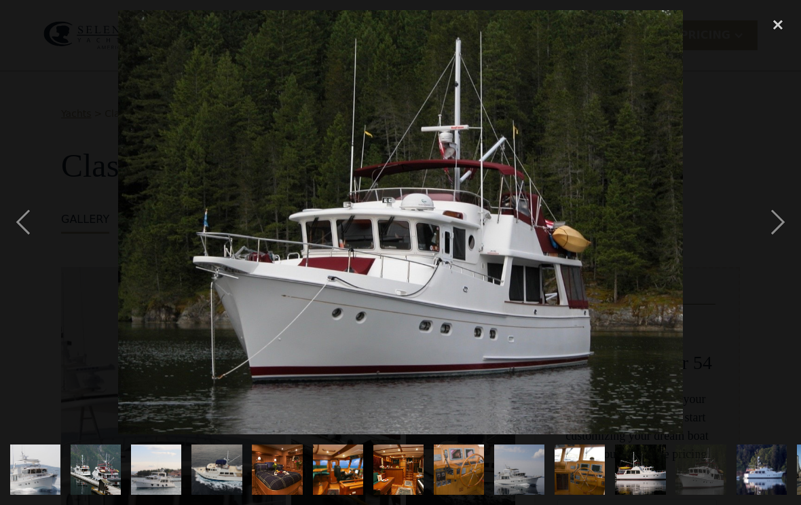
click at [778, 230] on div "next image" at bounding box center [778, 222] width 46 height 424
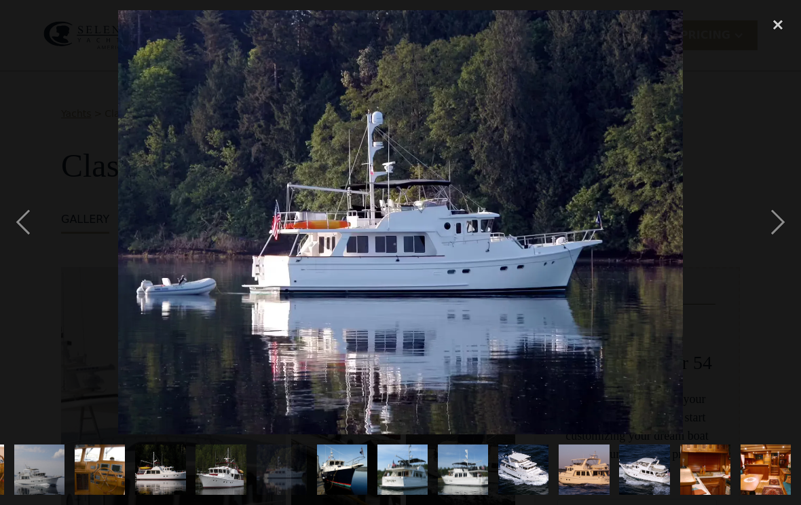
scroll to position [0, 536]
click at [780, 228] on div "next image" at bounding box center [778, 222] width 46 height 424
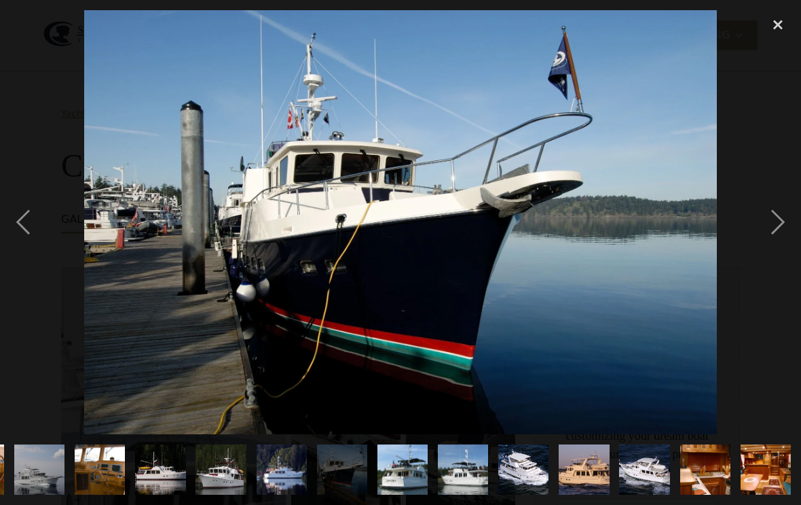
click at [778, 228] on div "next image" at bounding box center [778, 222] width 46 height 424
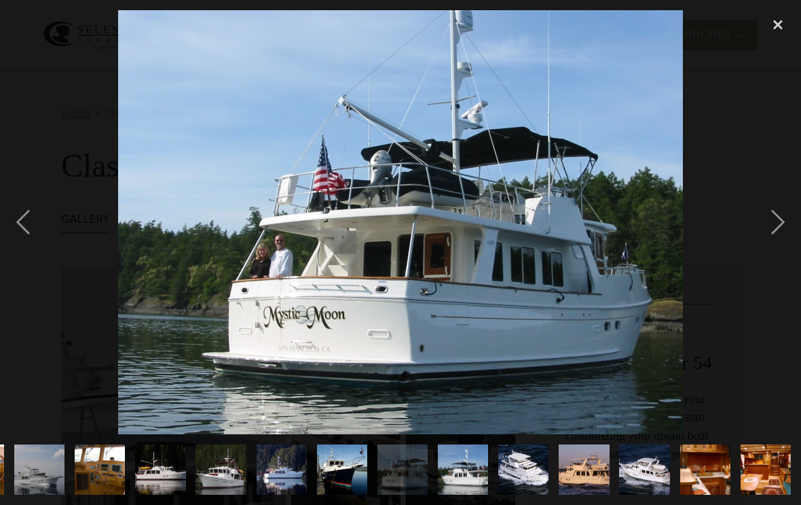
click at [780, 228] on div "next image" at bounding box center [778, 222] width 46 height 424
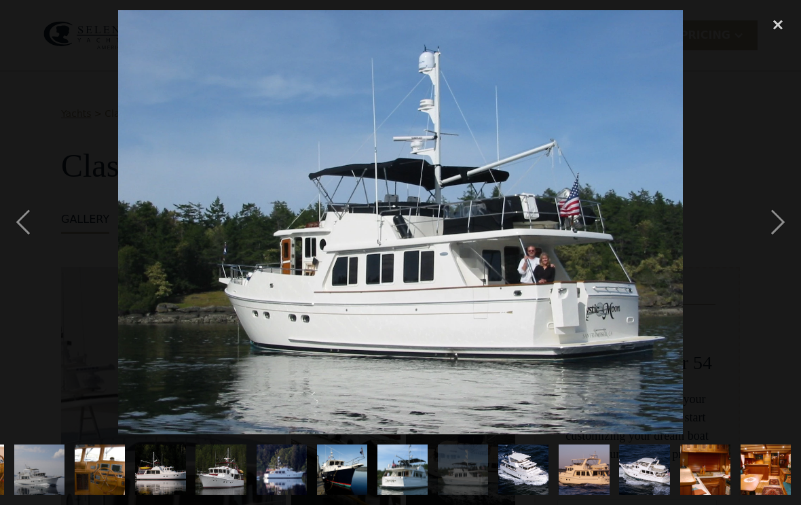
click at [781, 227] on div "next image" at bounding box center [778, 222] width 46 height 424
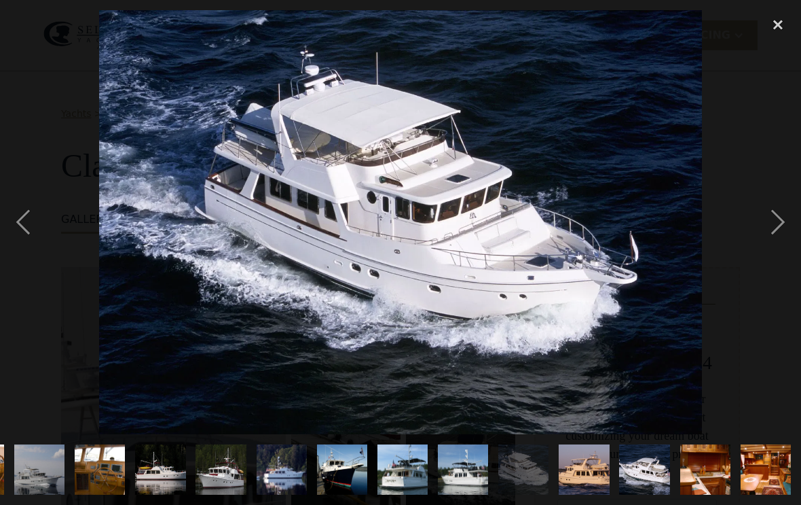
click at [781, 228] on div "next image" at bounding box center [778, 222] width 46 height 424
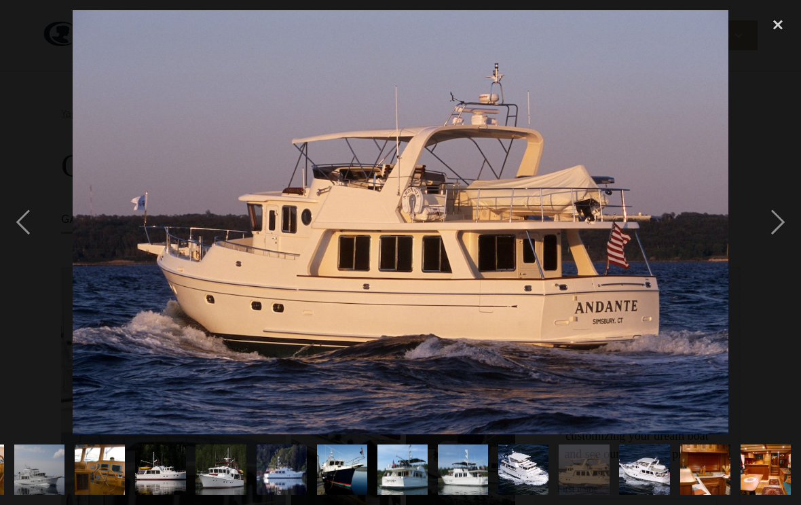
click at [781, 227] on div "next image" at bounding box center [778, 222] width 46 height 424
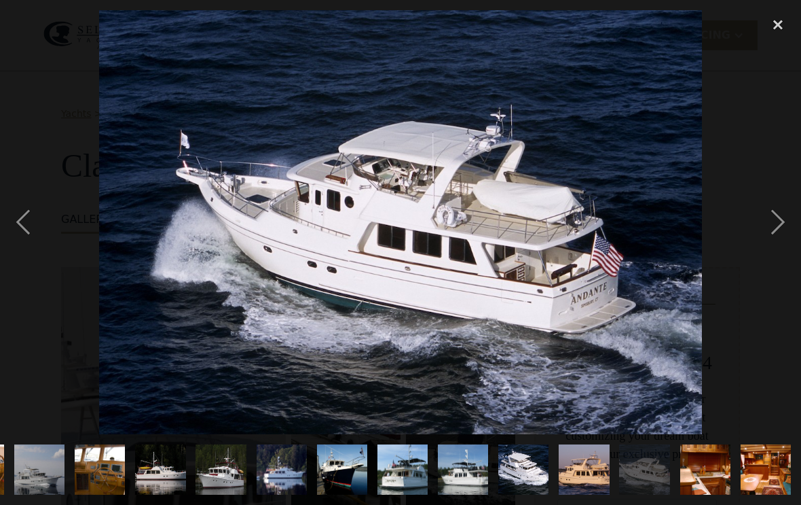
click at [780, 228] on div "next image" at bounding box center [778, 222] width 46 height 424
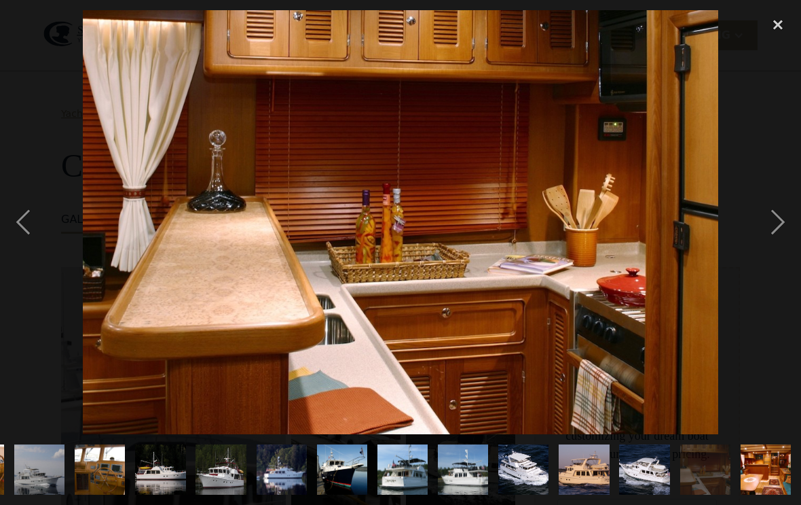
click at [780, 228] on div "next image" at bounding box center [778, 222] width 46 height 424
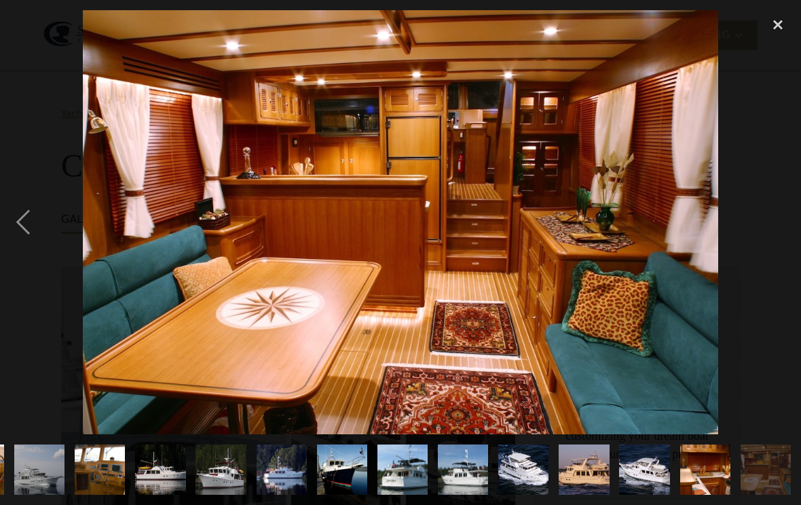
click at [775, 230] on div "next image" at bounding box center [778, 222] width 46 height 424
click at [780, 230] on div "next image" at bounding box center [778, 222] width 46 height 424
click at [783, 228] on div "next image" at bounding box center [778, 222] width 46 height 424
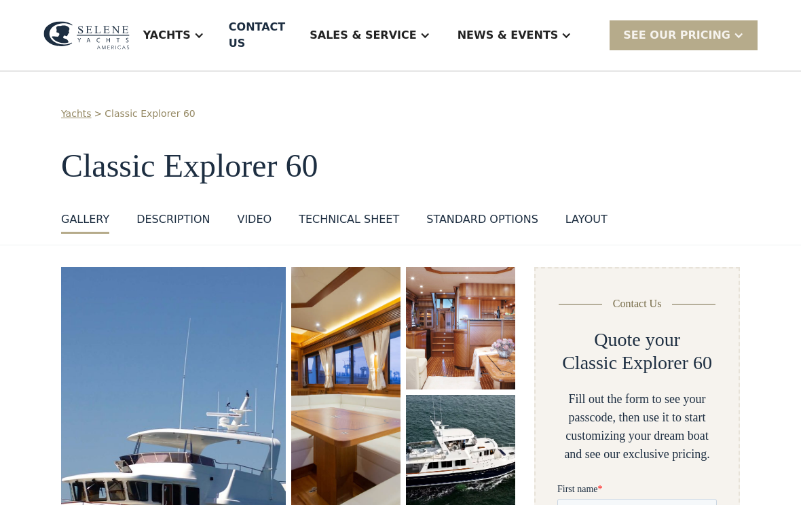
click at [213, 349] on img "open lightbox" at bounding box center [173, 469] width 225 height 406
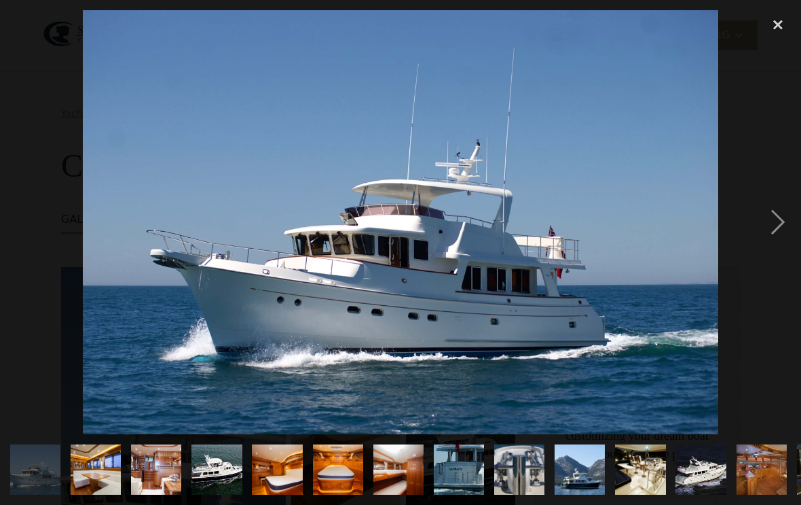
click at [787, 223] on div "next image" at bounding box center [778, 222] width 46 height 424
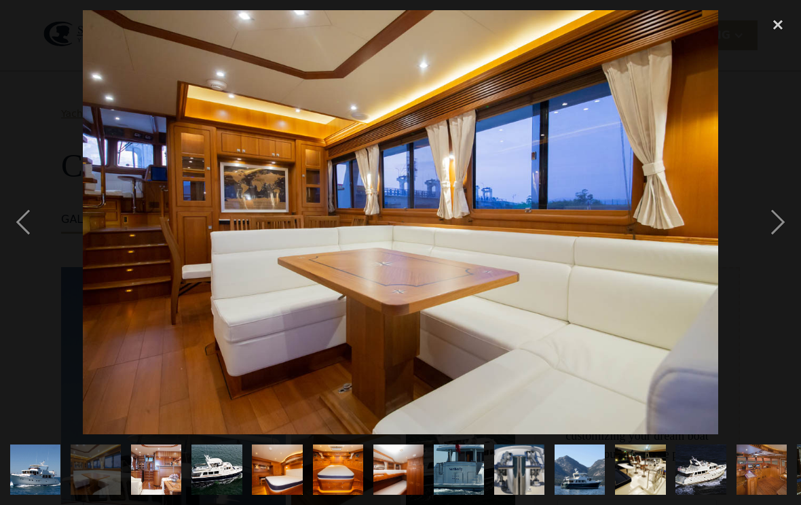
click at [774, 237] on div "next image" at bounding box center [778, 222] width 46 height 424
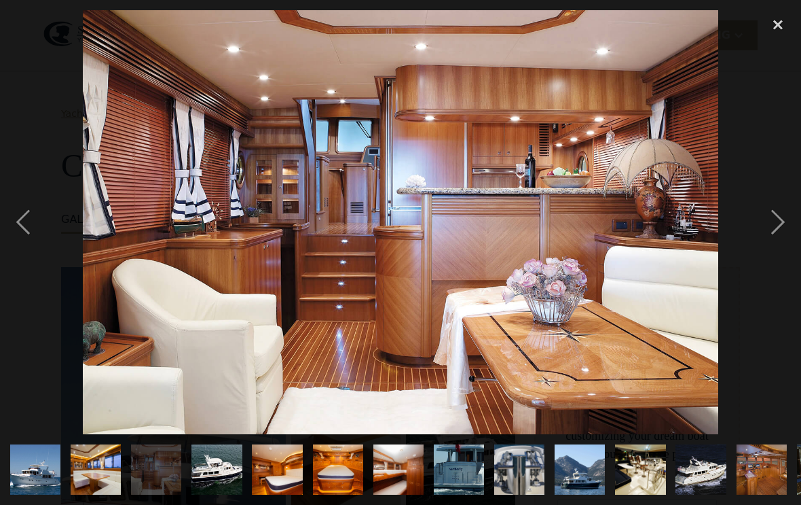
click at [775, 234] on div "next image" at bounding box center [778, 222] width 46 height 424
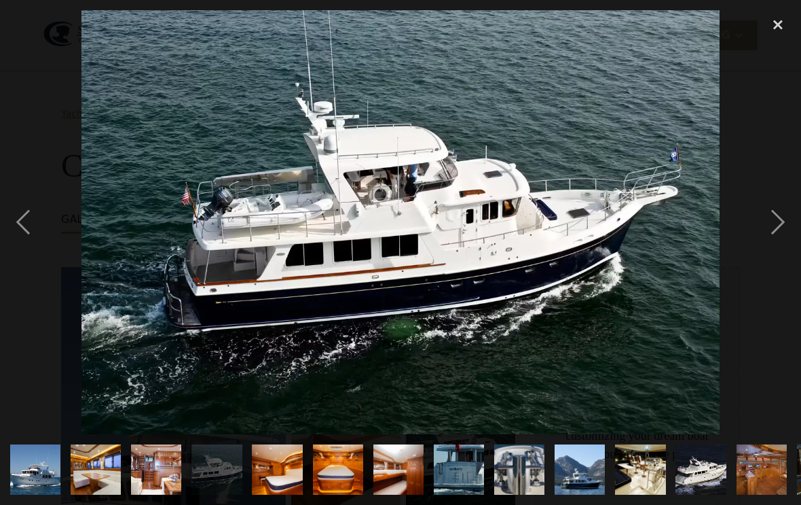
click at [776, 234] on div "next image" at bounding box center [778, 222] width 46 height 424
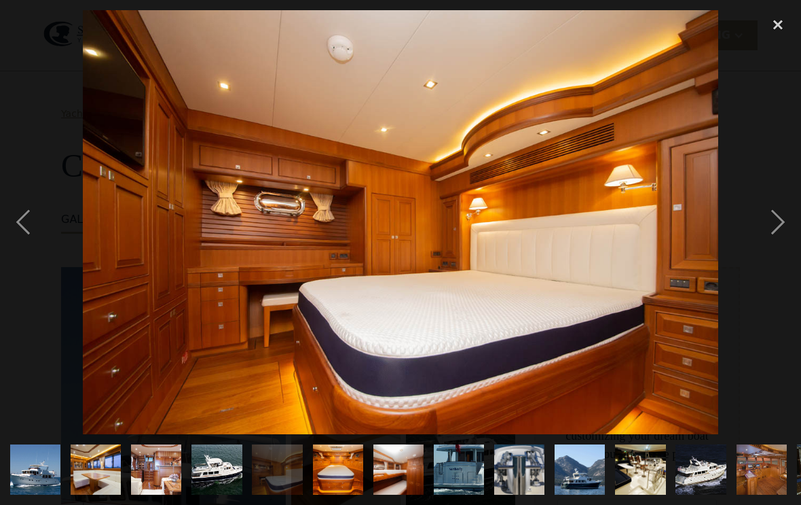
click at [776, 232] on div "next image" at bounding box center [778, 222] width 46 height 424
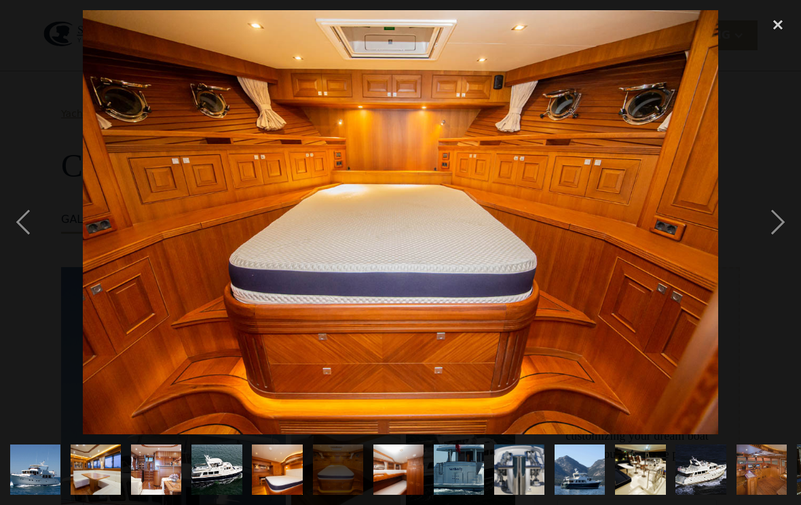
click at [771, 234] on div "next image" at bounding box center [778, 222] width 46 height 424
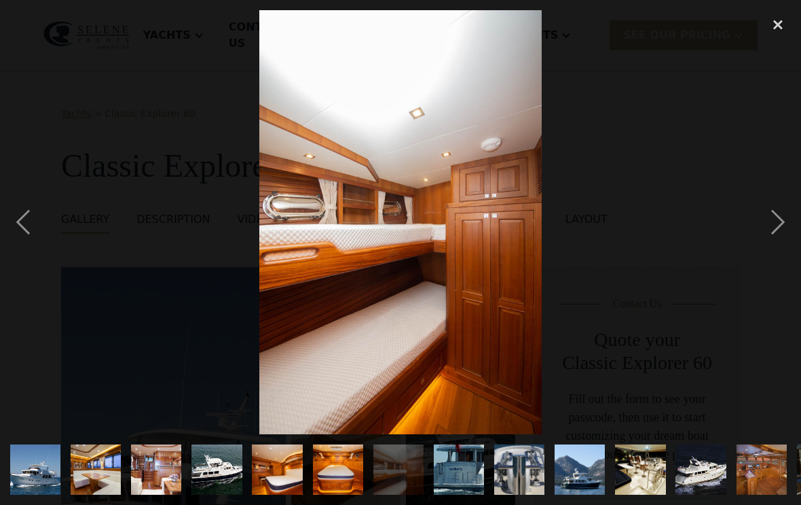
click at [778, 232] on div "next image" at bounding box center [778, 222] width 46 height 424
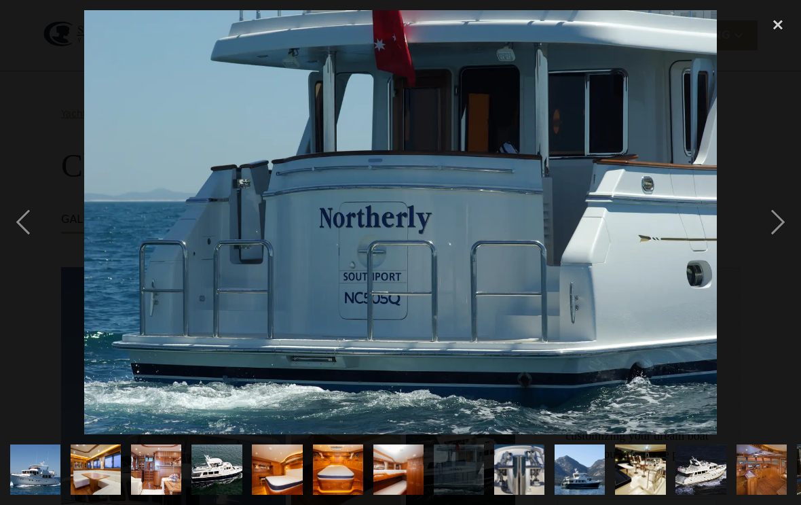
click at [774, 232] on div "next image" at bounding box center [778, 222] width 46 height 424
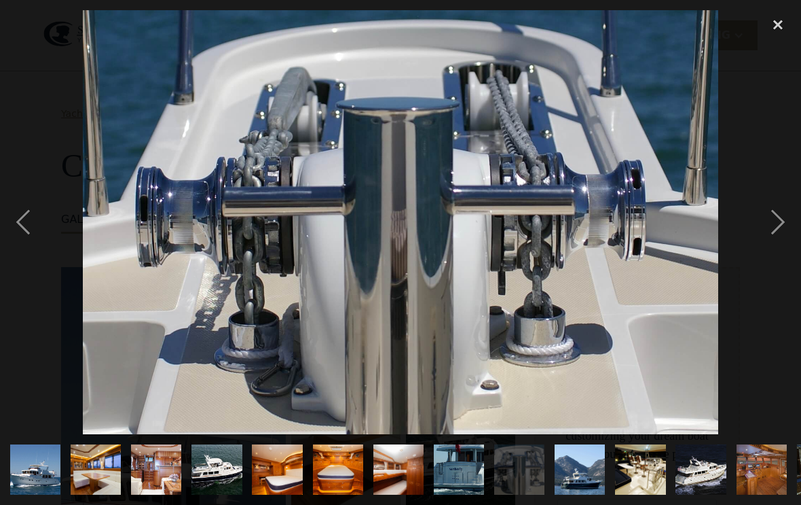
click at [774, 232] on div "next image" at bounding box center [778, 222] width 46 height 424
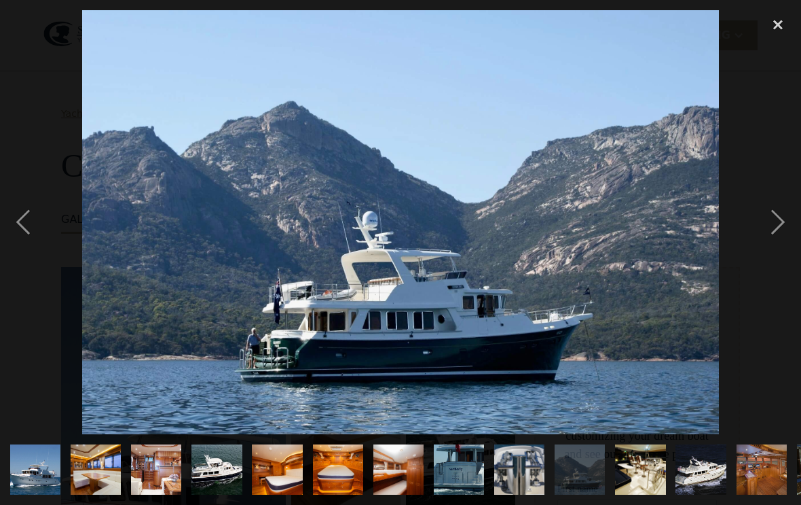
click at [22, 239] on div "previous image" at bounding box center [23, 222] width 46 height 424
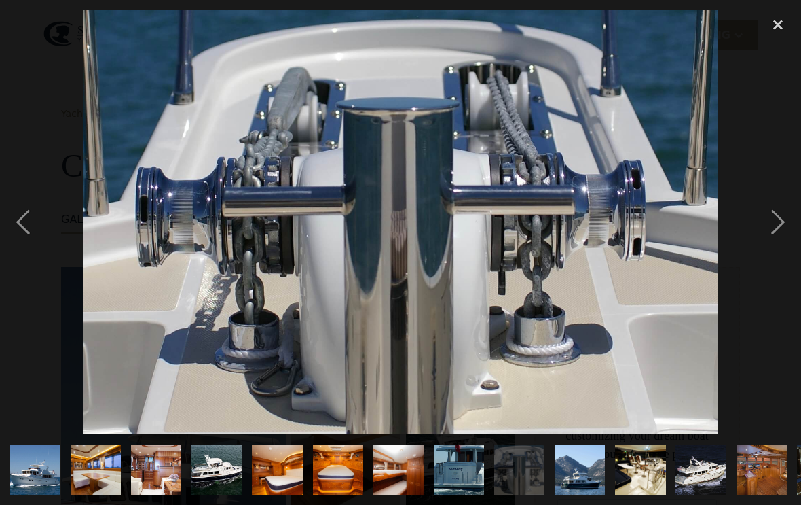
click at [38, 236] on div "previous image" at bounding box center [23, 222] width 46 height 424
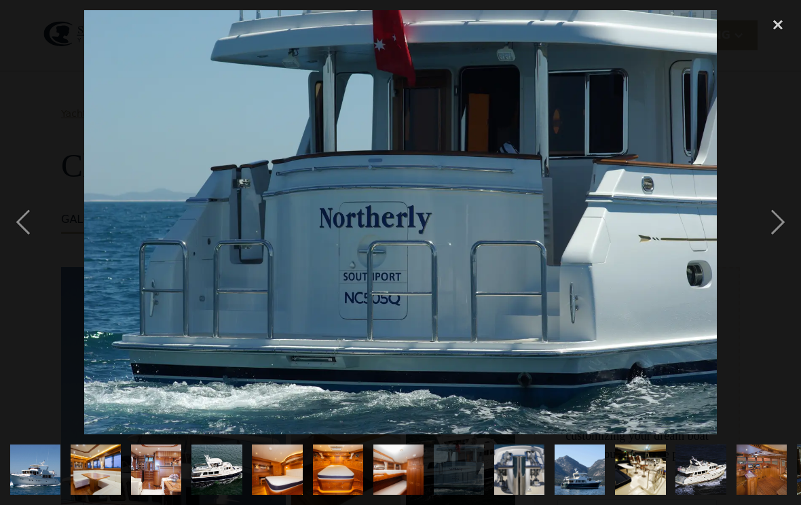
click at [785, 239] on div "next image" at bounding box center [778, 222] width 46 height 424
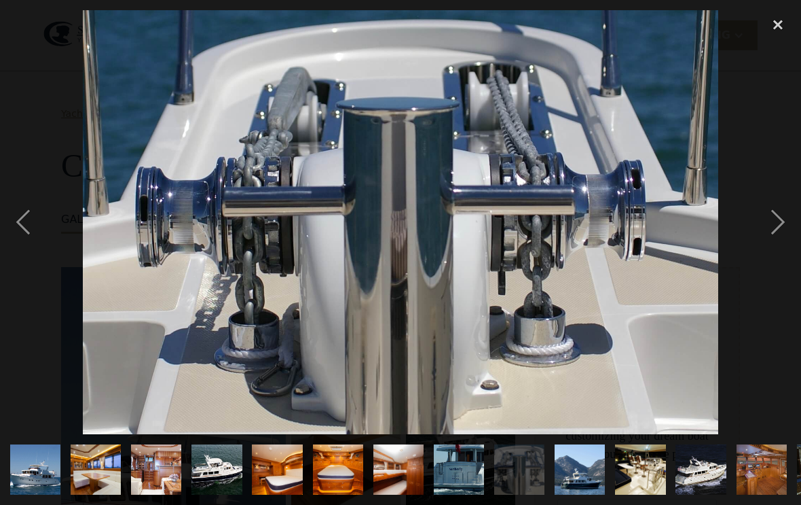
click at [776, 238] on div "next image" at bounding box center [778, 222] width 46 height 424
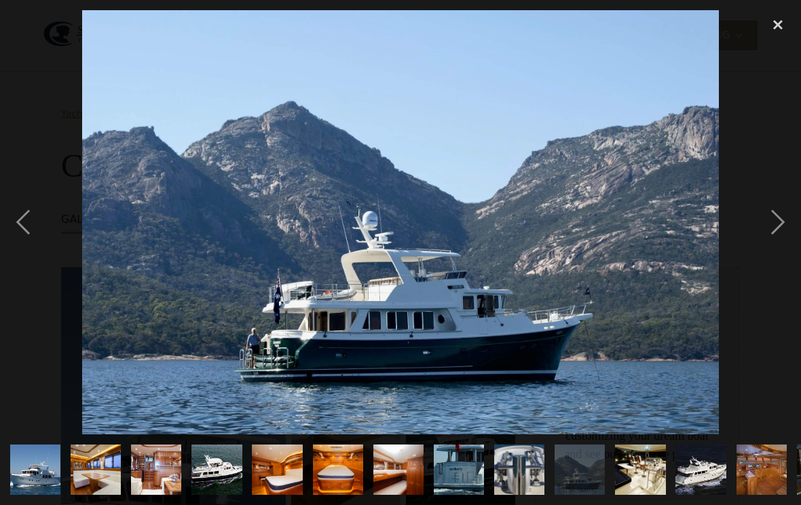
click at [779, 237] on div "next image" at bounding box center [778, 222] width 46 height 424
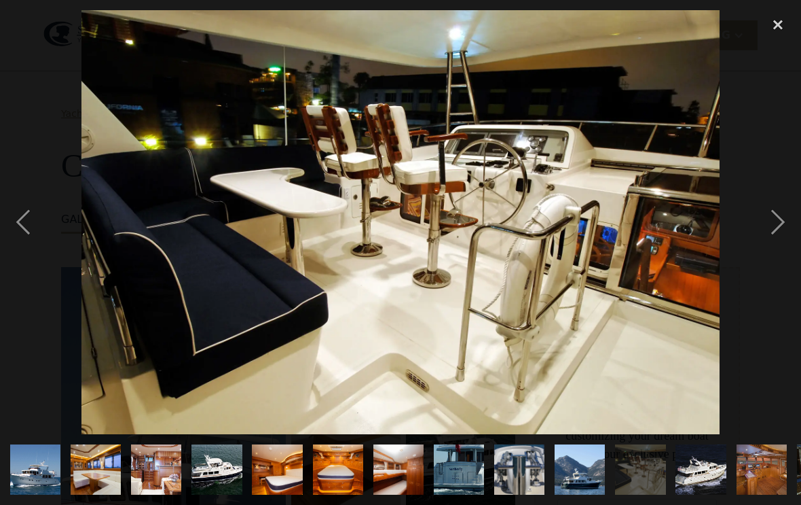
click at [780, 237] on div "next image" at bounding box center [778, 222] width 46 height 424
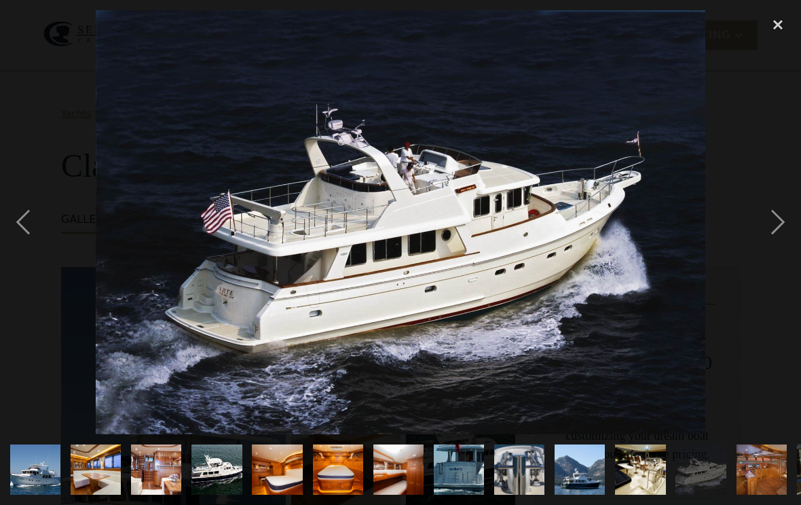
click at [780, 237] on div "next image" at bounding box center [778, 222] width 46 height 424
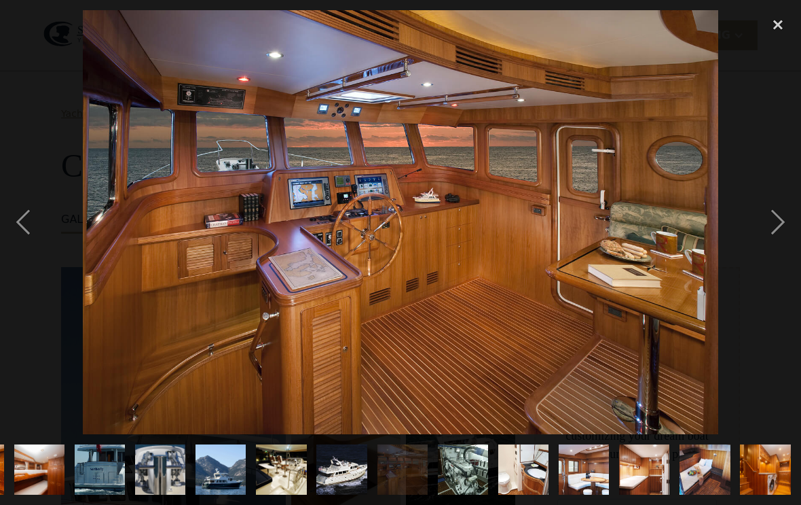
scroll to position [0, 410]
click at [779, 237] on div "next image" at bounding box center [778, 222] width 46 height 424
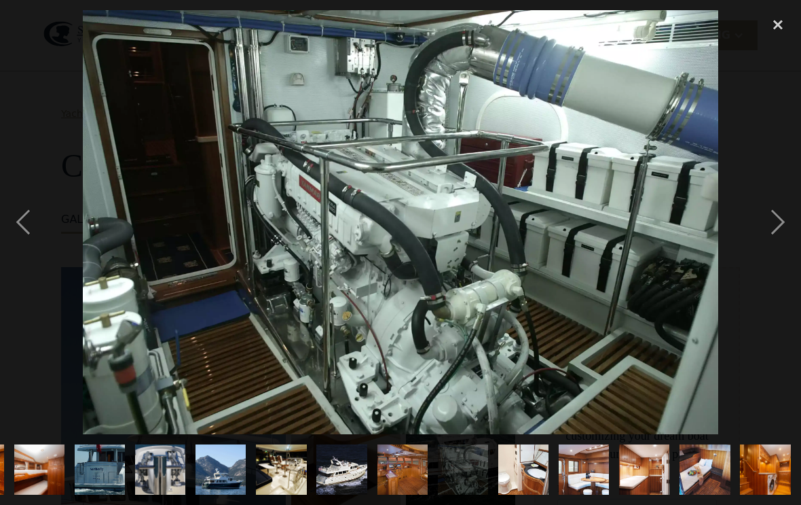
click at [779, 236] on div "next image" at bounding box center [778, 222] width 46 height 424
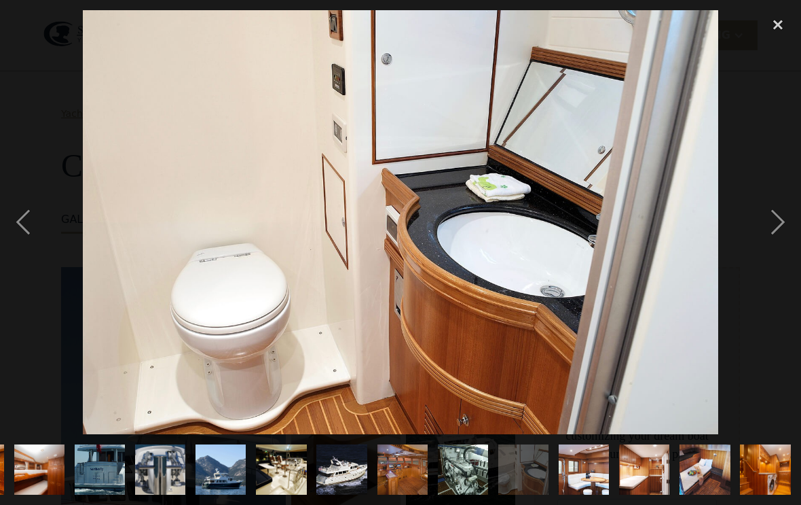
click at [778, 236] on div "next image" at bounding box center [778, 222] width 46 height 424
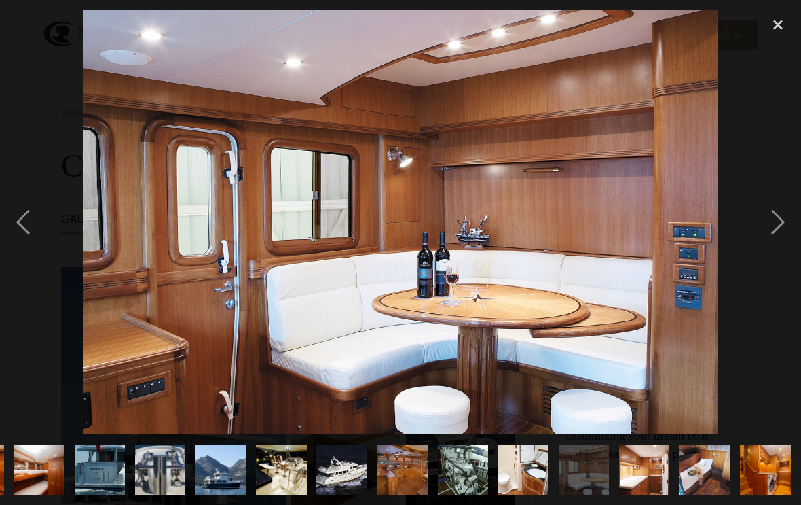
click at [778, 236] on div "next image" at bounding box center [778, 222] width 46 height 424
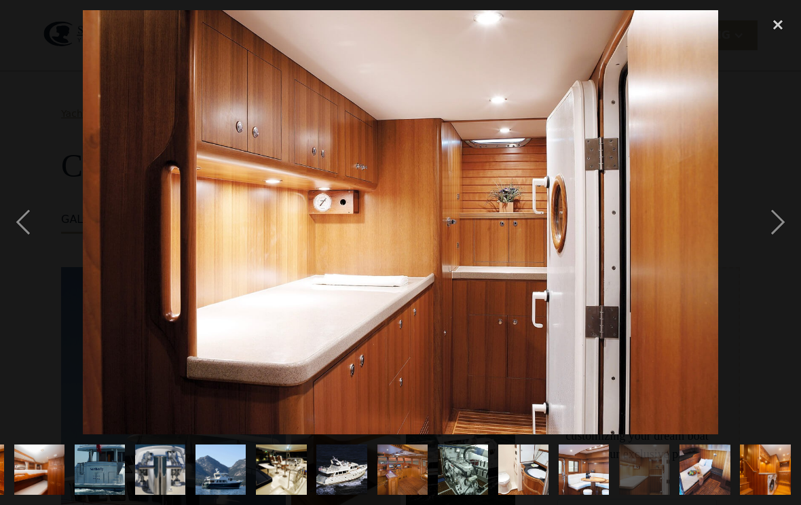
click at [778, 236] on div "next image" at bounding box center [778, 222] width 46 height 424
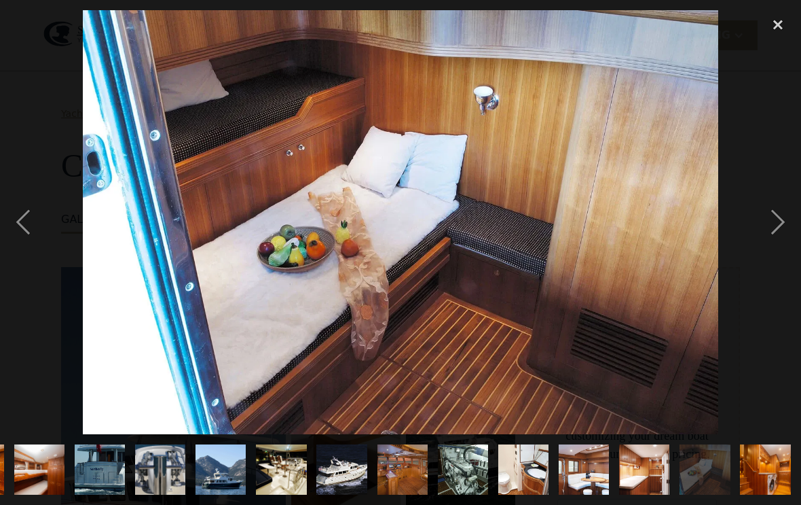
click at [778, 236] on div "next image" at bounding box center [778, 222] width 46 height 424
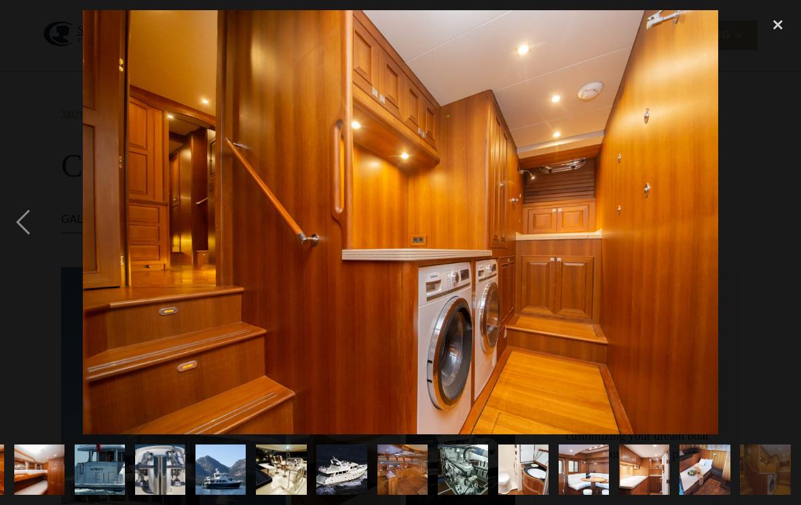
click at [777, 236] on div "next image" at bounding box center [778, 222] width 46 height 424
click at [784, 236] on div "next image" at bounding box center [778, 222] width 46 height 424
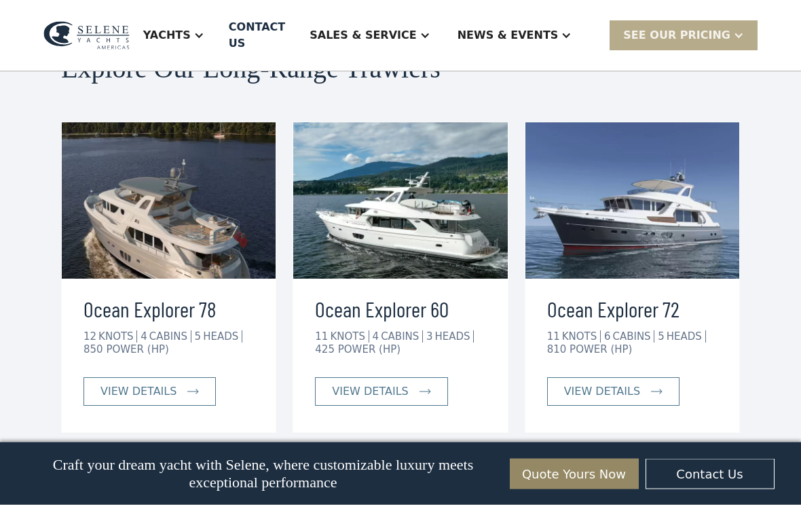
scroll to position [6771, 0]
